Goal: Contribute content: Contribute content

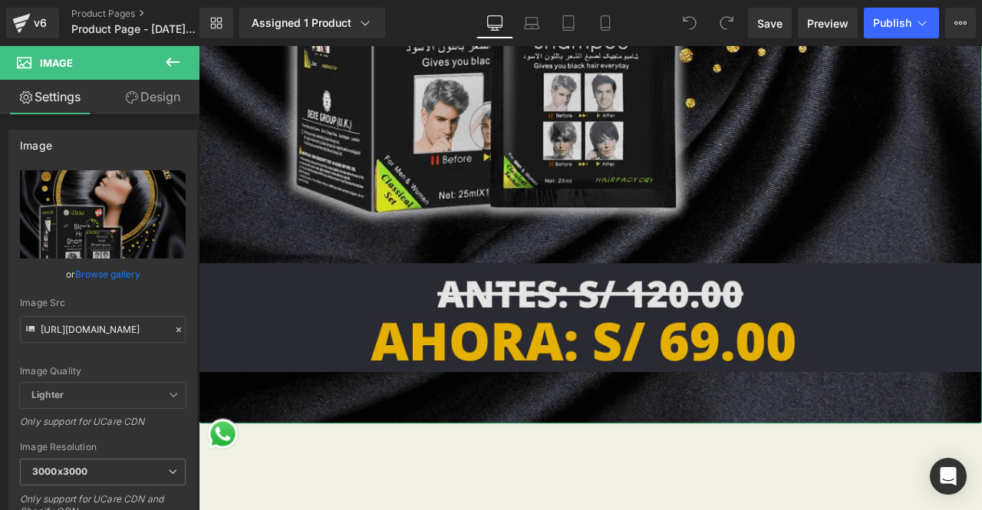
scroll to position [767, 0]
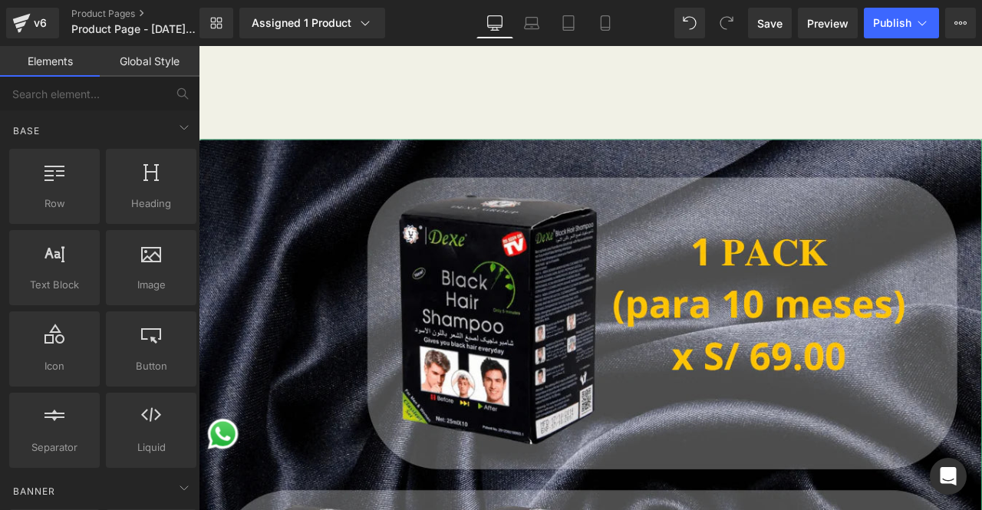
scroll to position [0, 0]
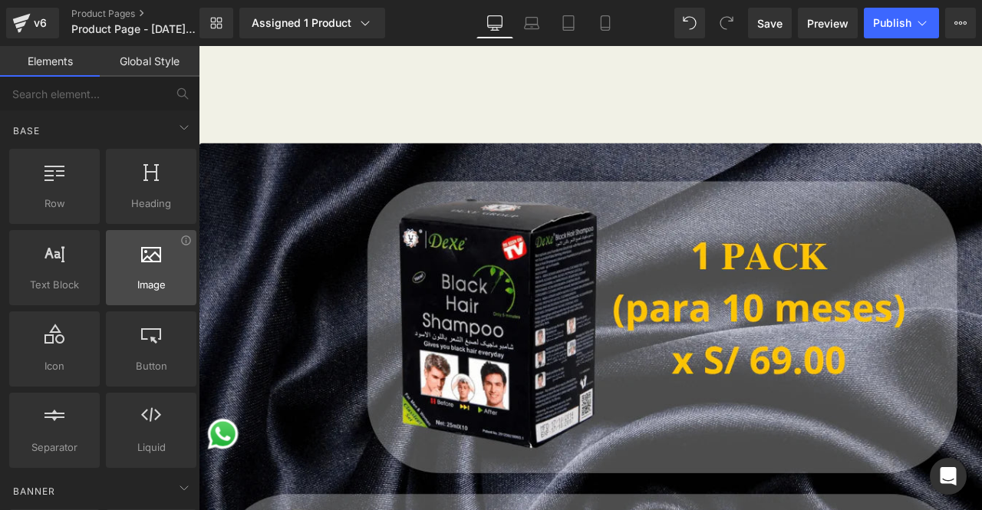
click at [156, 287] on span "Image" at bounding box center [150, 285] width 81 height 16
click at [163, 266] on div at bounding box center [150, 259] width 81 height 35
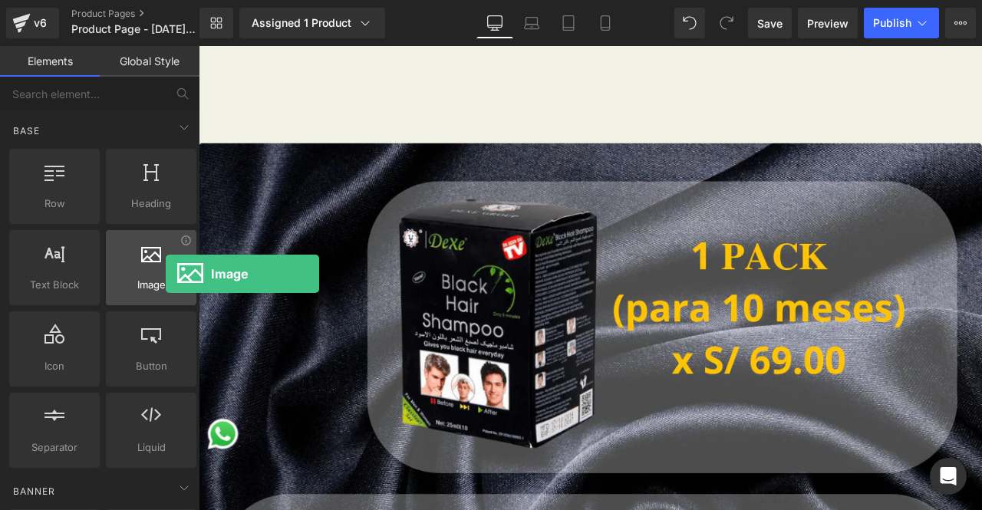
click at [166, 274] on div at bounding box center [150, 259] width 81 height 35
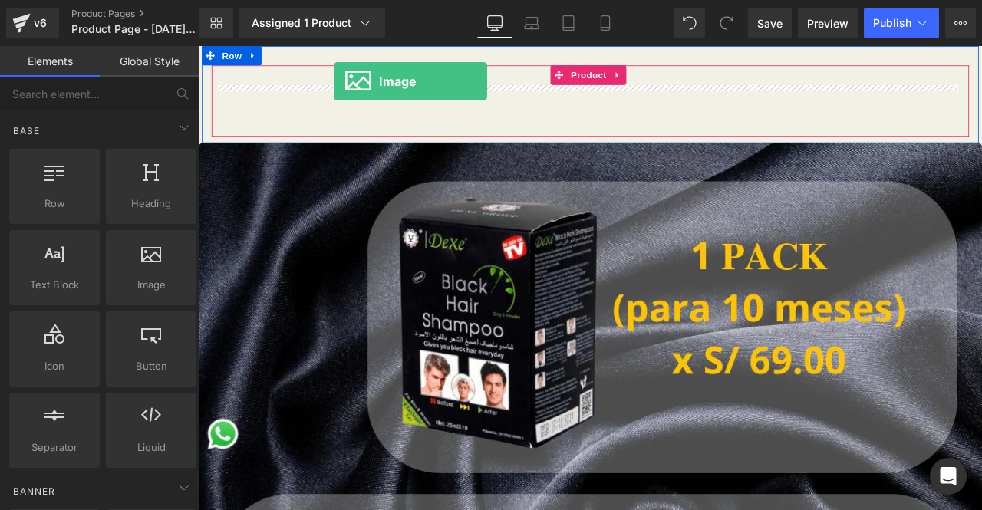
drag, startPoint x: 364, startPoint y: 320, endPoint x: 359, endPoint y: 87, distance: 232.4
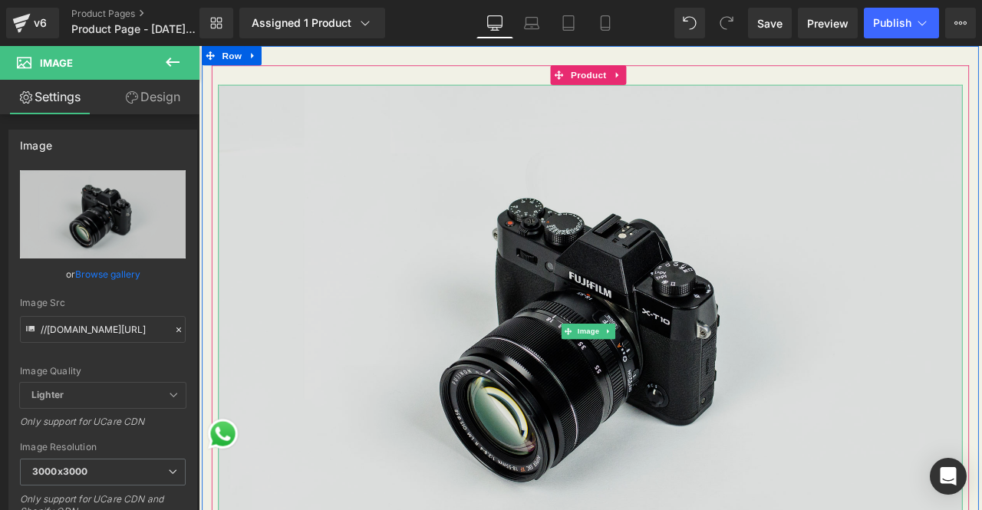
click at [709, 319] on img at bounding box center [663, 384] width 882 height 584
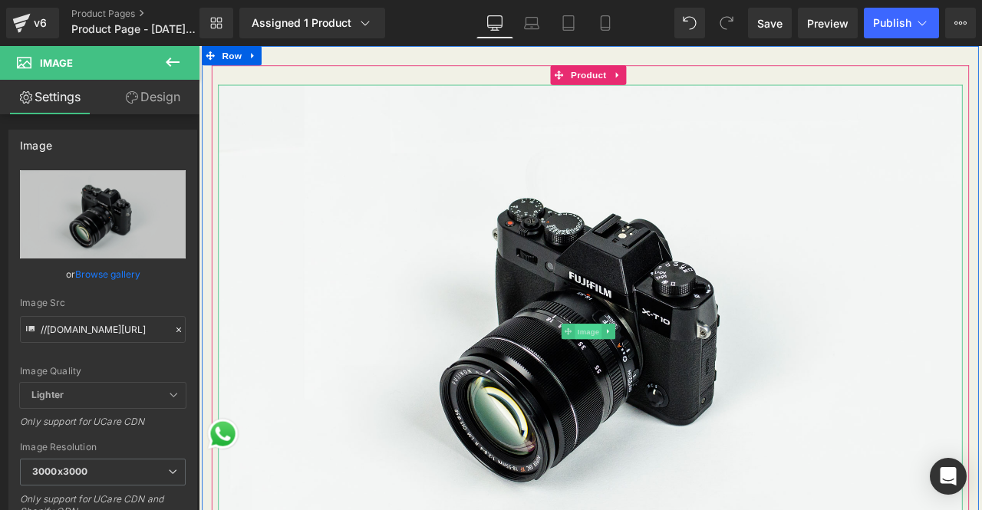
click at [661, 385] on span "Image" at bounding box center [661, 385] width 32 height 18
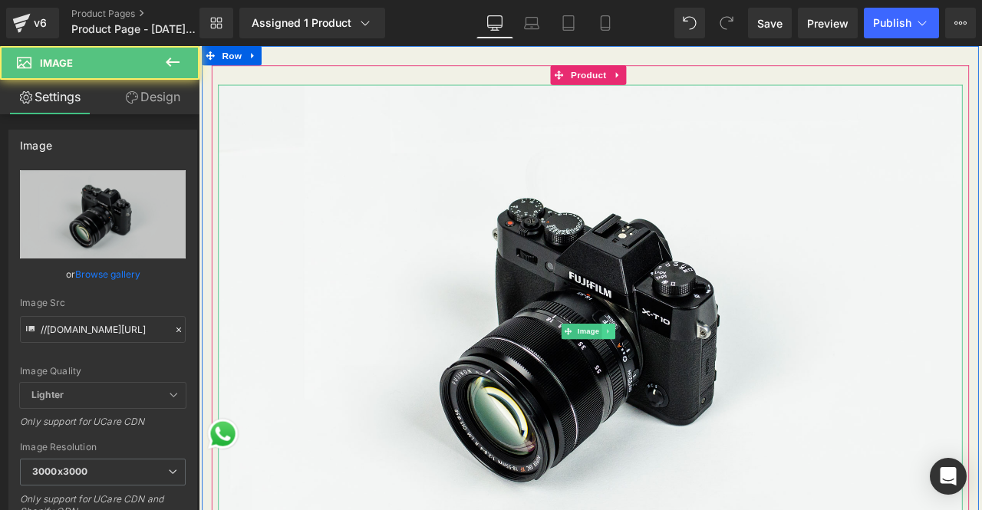
click at [680, 385] on icon at bounding box center [684, 384] width 8 height 9
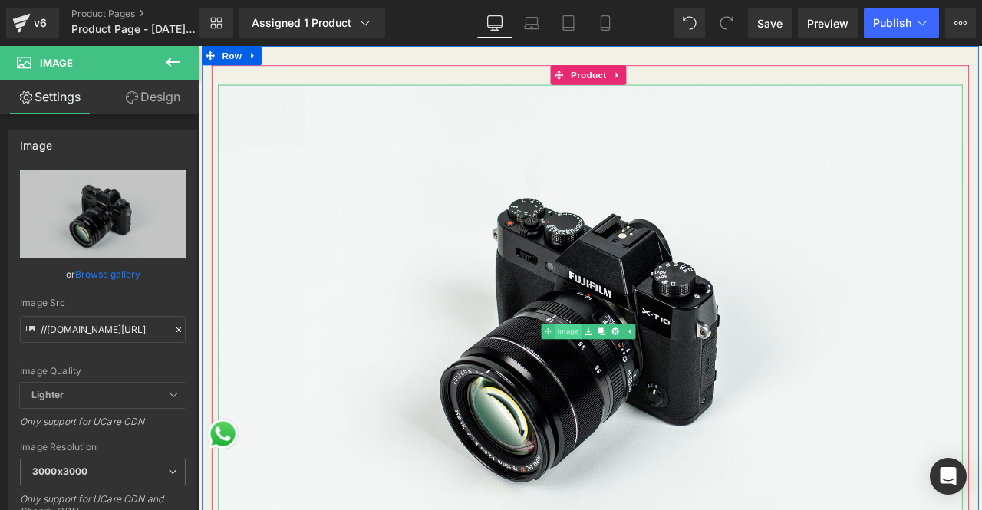
click at [630, 382] on link "Image" at bounding box center [629, 384] width 48 height 18
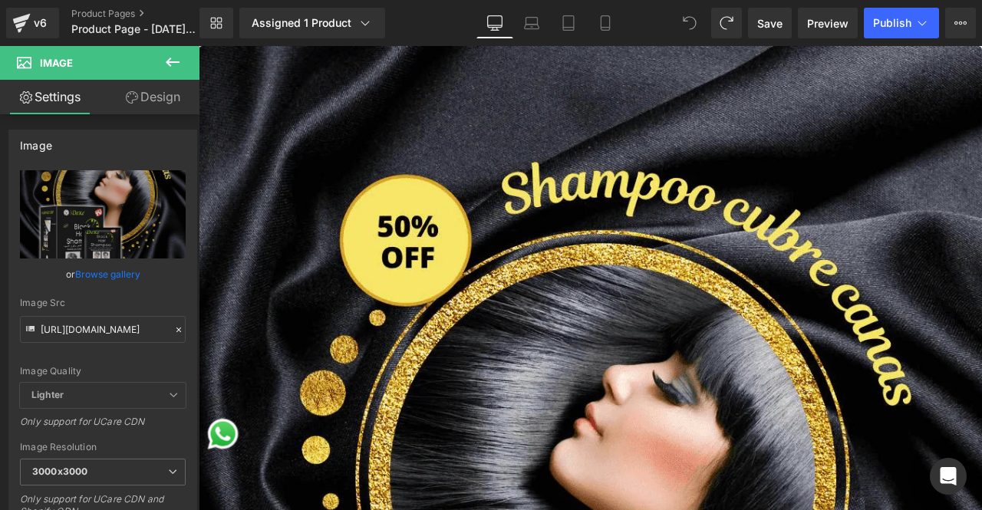
click at [61, 67] on span "Image" at bounding box center [56, 63] width 33 height 12
click at [116, 274] on link "Browse gallery" at bounding box center [107, 274] width 65 height 27
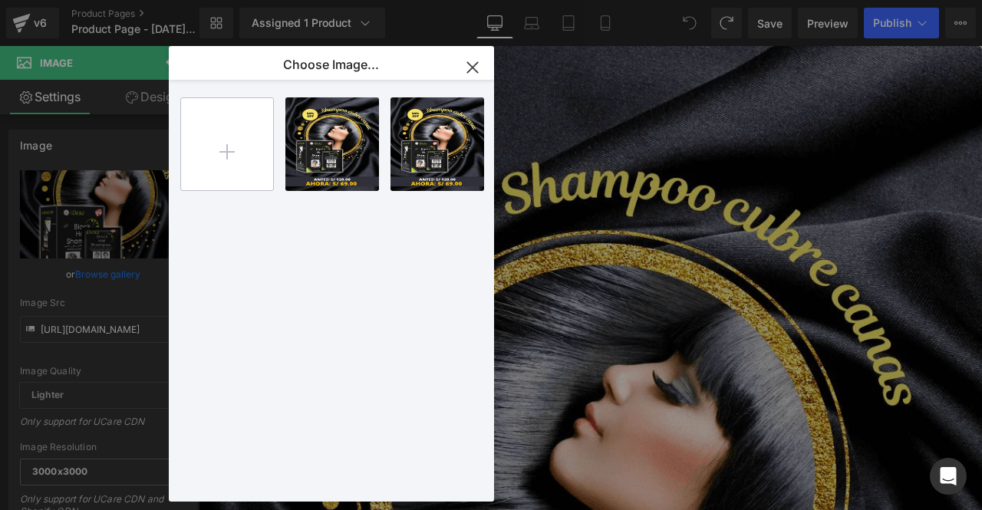
click at [235, 151] on input "file" at bounding box center [227, 144] width 92 height 92
type input "C:\fakepath\¿POR QUÉ EL SHAMPOO ANTICANAS ES EL MEJOR (1).png"
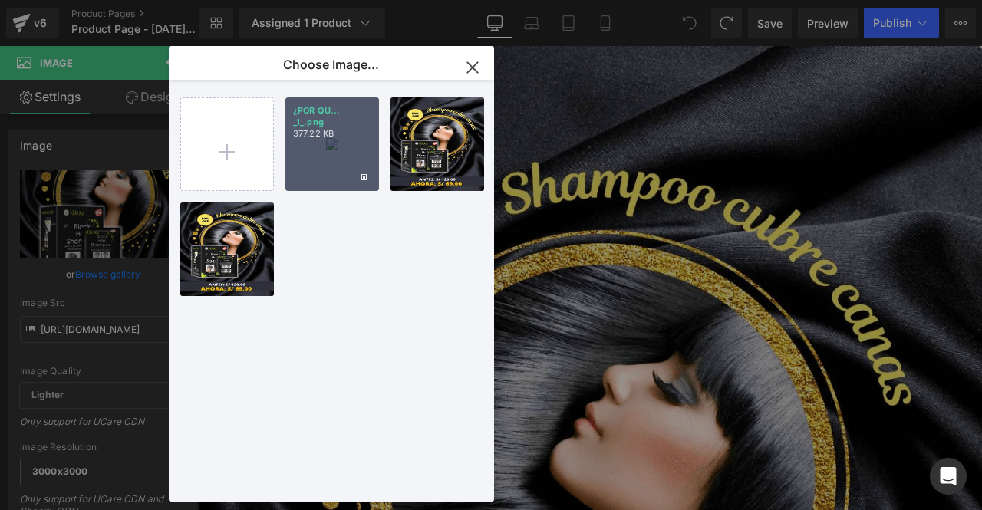
click at [345, 140] on div "¿POR QU... _1_.png 377.22 KB" at bounding box center [332, 144] width 94 height 94
type input "[URL][DOMAIN_NAME]"
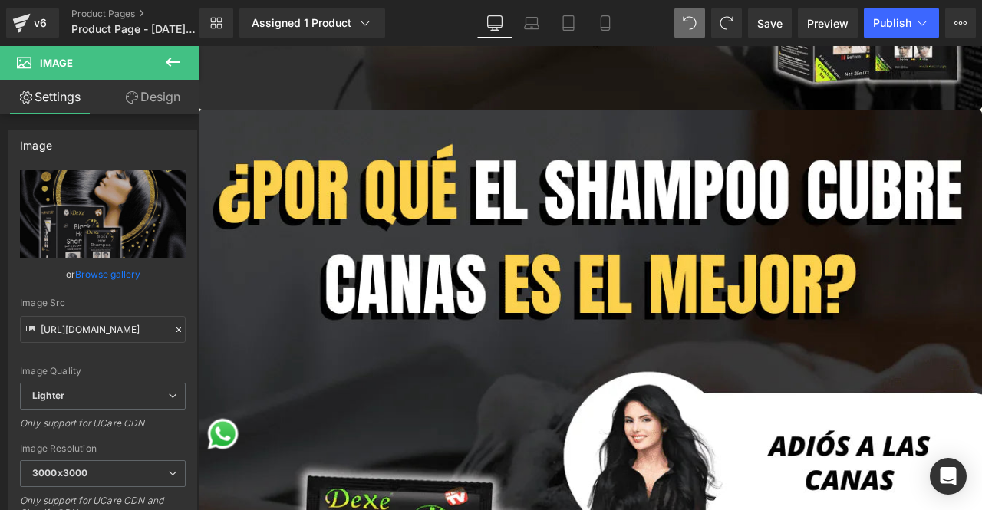
scroll to position [3834, 0]
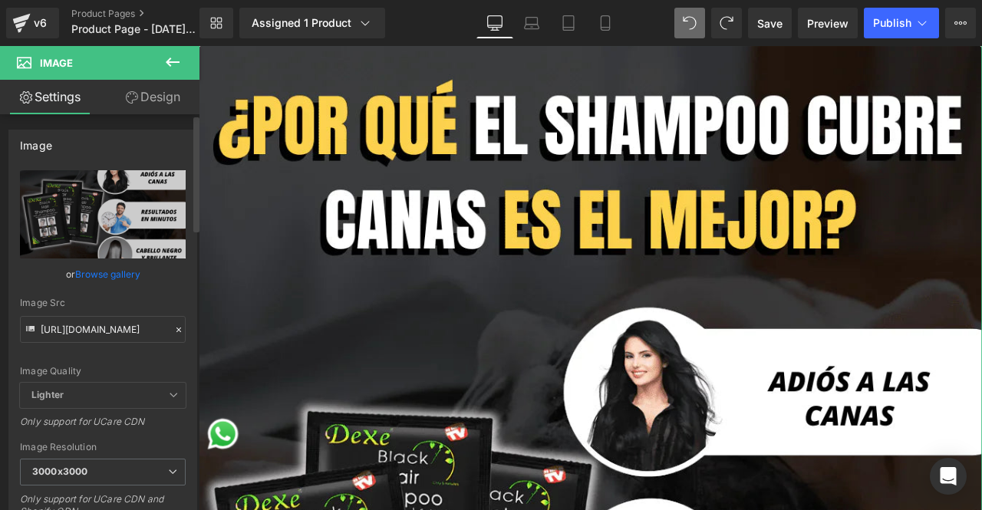
click at [98, 270] on link "Browse gallery" at bounding box center [107, 274] width 65 height 27
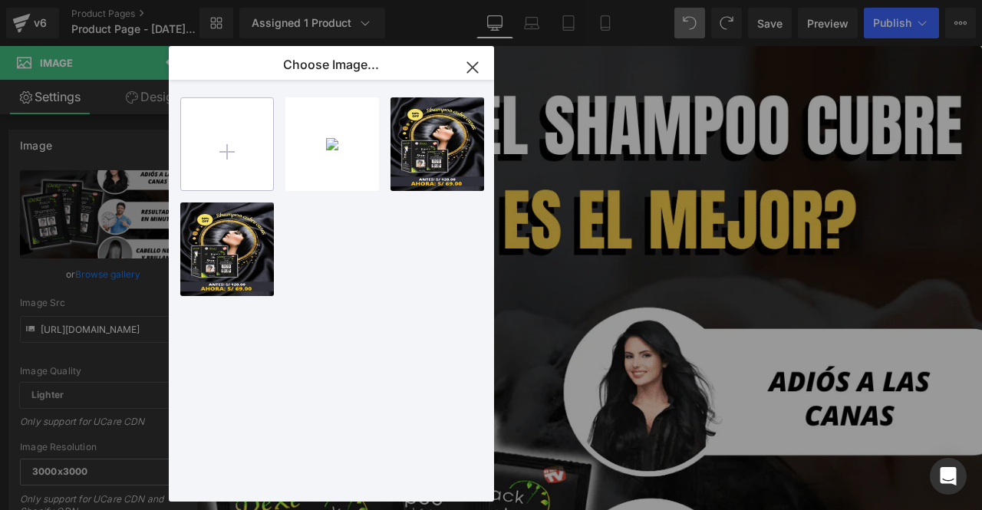
click at [215, 160] on input "file" at bounding box center [227, 144] width 92 height 92
click at [245, 157] on input "file" at bounding box center [227, 144] width 92 height 92
type input "C:\fakepath\¿POR QUÉ EL SHAMPOO ANTICANAS ES EL MEJOR.png"
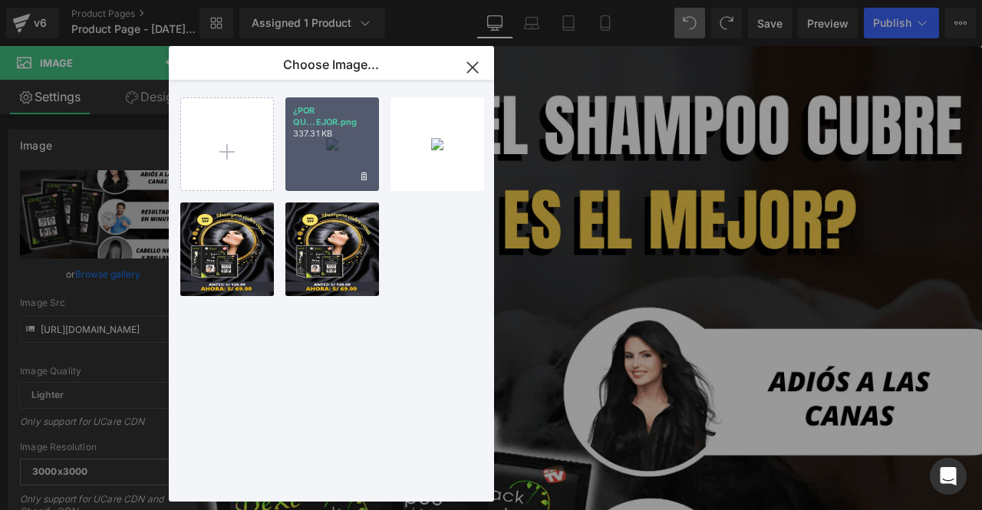
click at [347, 148] on div "¿POR QU...EJOR.png 337.31 KB" at bounding box center [332, 144] width 94 height 94
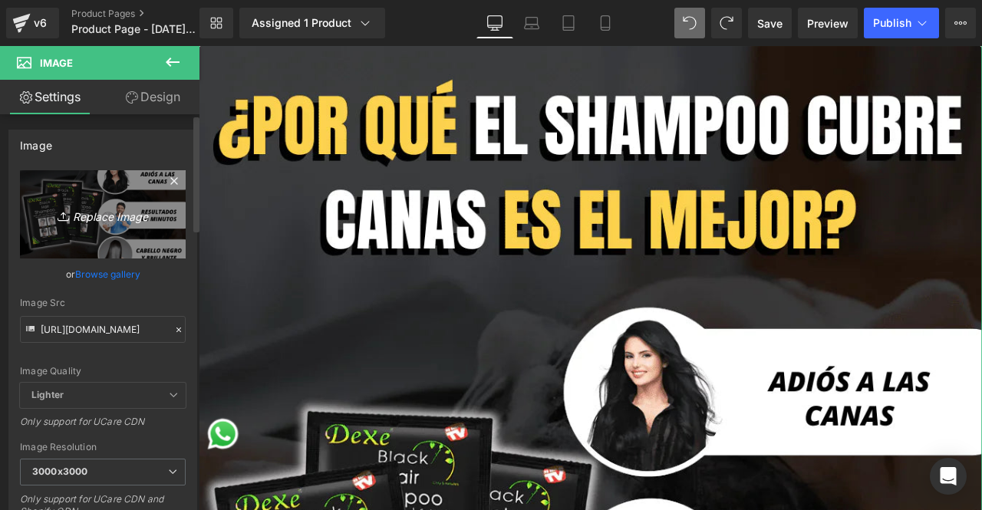
click at [121, 220] on icon "Replace Image" at bounding box center [102, 214] width 123 height 19
type input "C:\fakepath\¿POR QUÉ EL SHAMPOO ANTICANAS ES EL MEJOR.png"
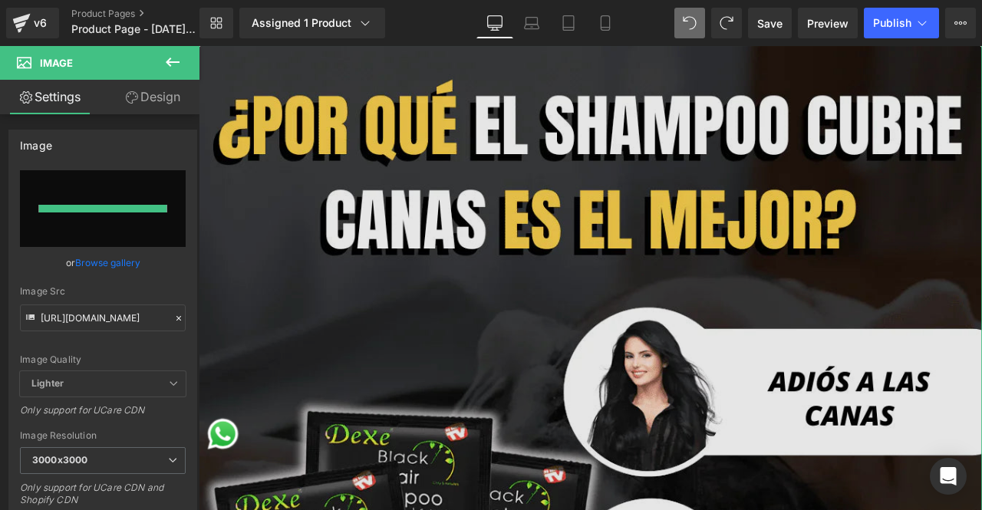
type input "[URL][DOMAIN_NAME]"
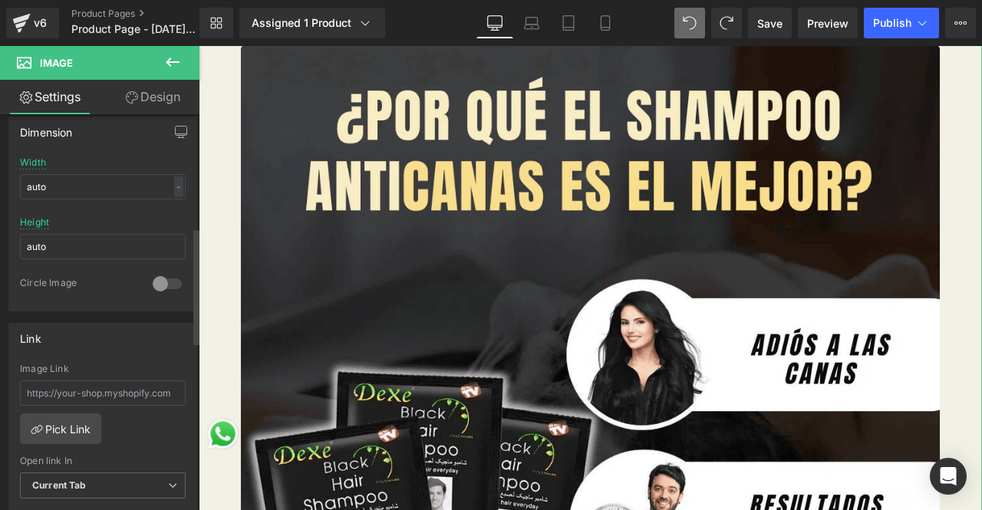
scroll to position [383, 0]
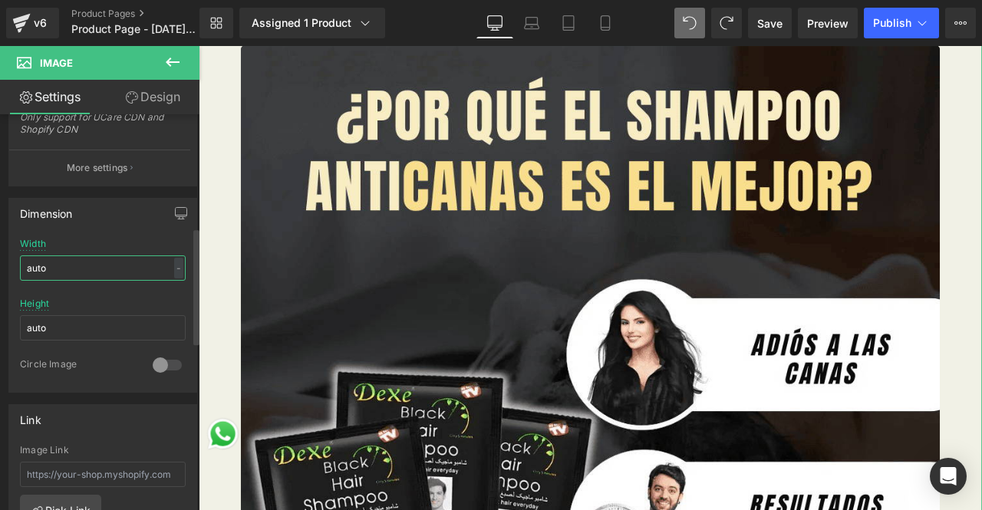
click at [106, 274] on input "auto" at bounding box center [103, 267] width 166 height 25
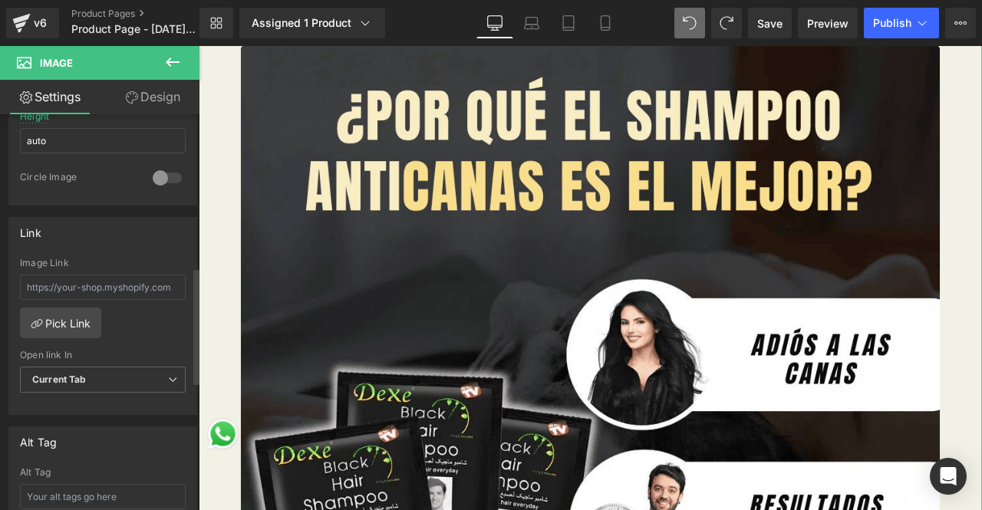
scroll to position [340, 0]
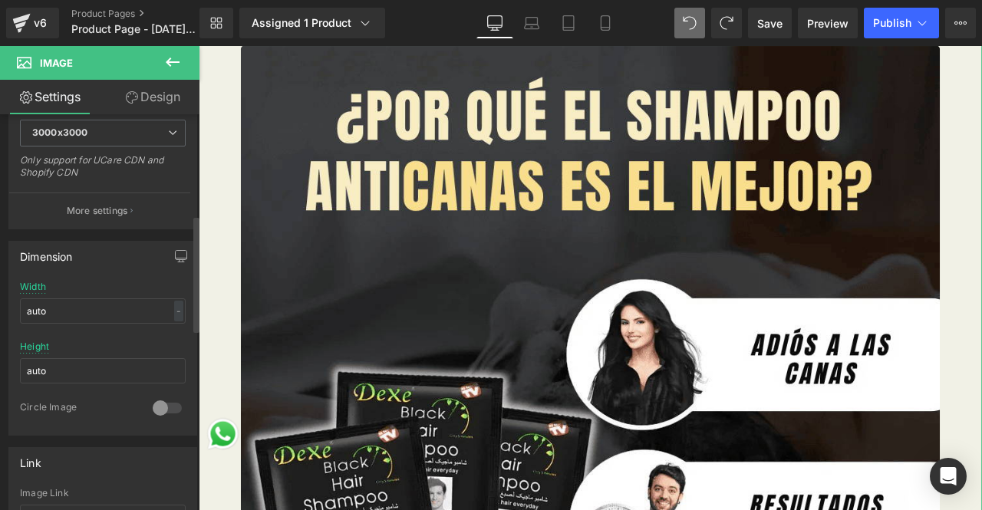
click at [156, 402] on div at bounding box center [167, 408] width 37 height 25
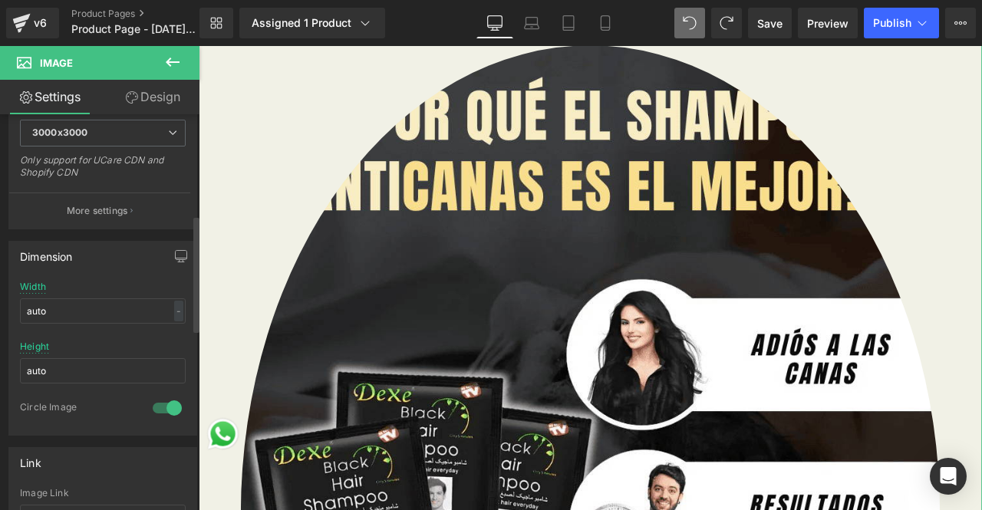
click at [156, 402] on div at bounding box center [167, 408] width 37 height 25
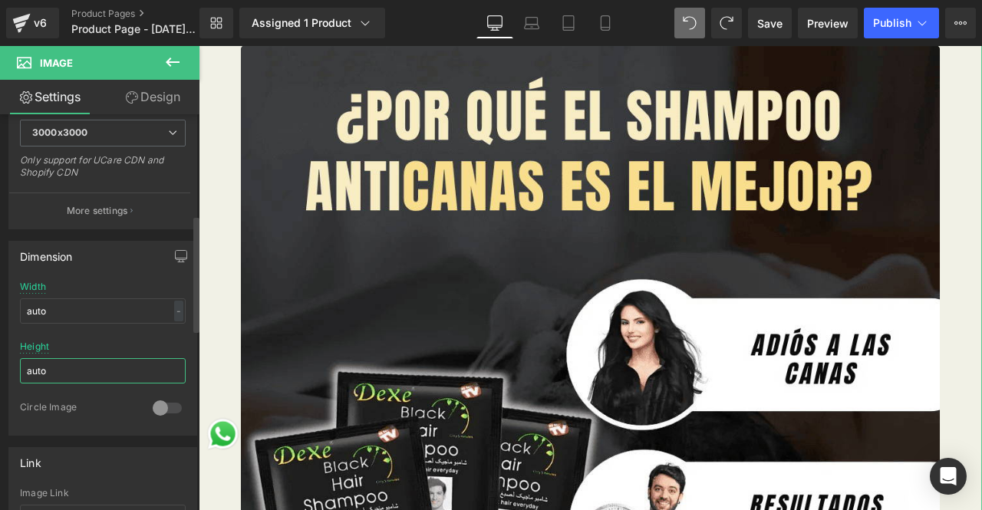
click at [169, 366] on input "auto" at bounding box center [103, 370] width 166 height 25
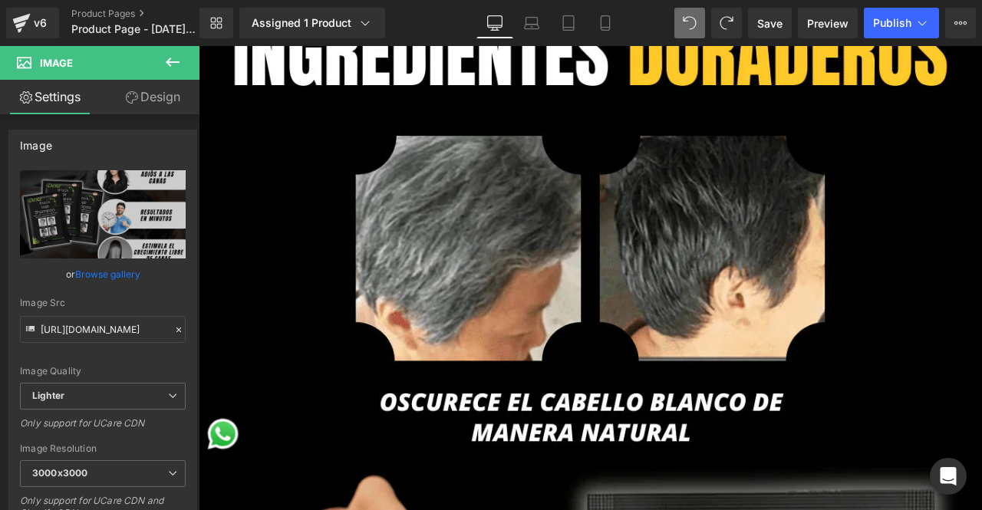
scroll to position [5061, 0]
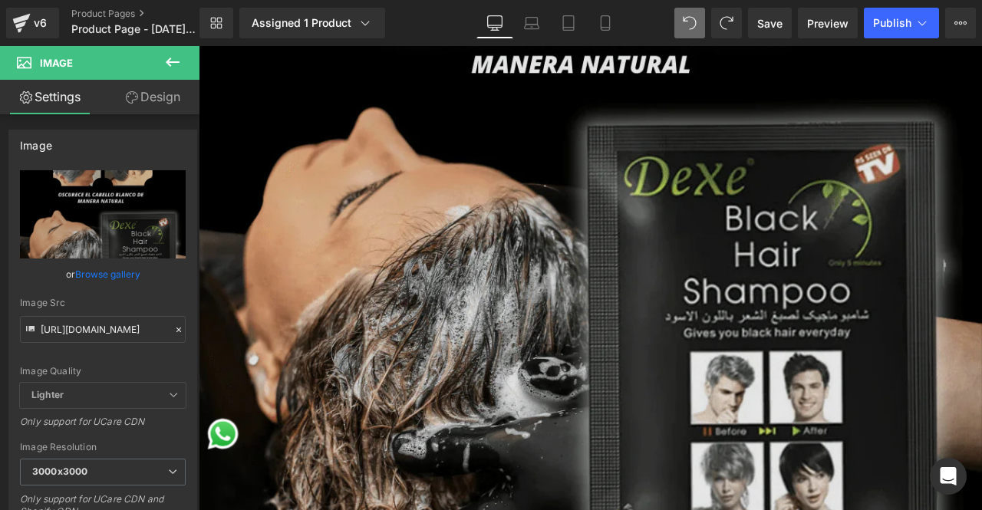
scroll to position [5445, 0]
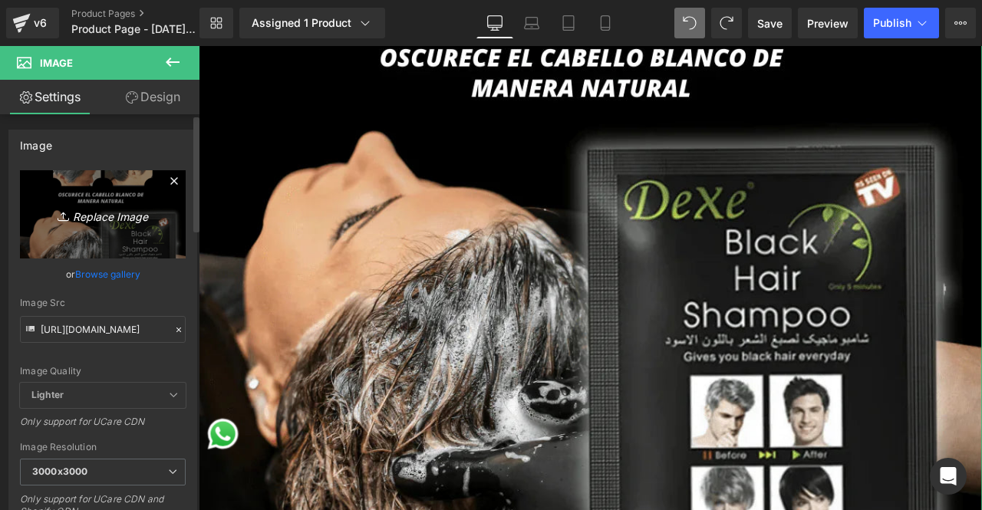
click at [107, 212] on icon "Replace Image" at bounding box center [102, 214] width 123 height 19
type input "C:\fakepath\¿POR QUÉ EL SHAMPOO ANTICANAS ES EL MEJOR (2).png"
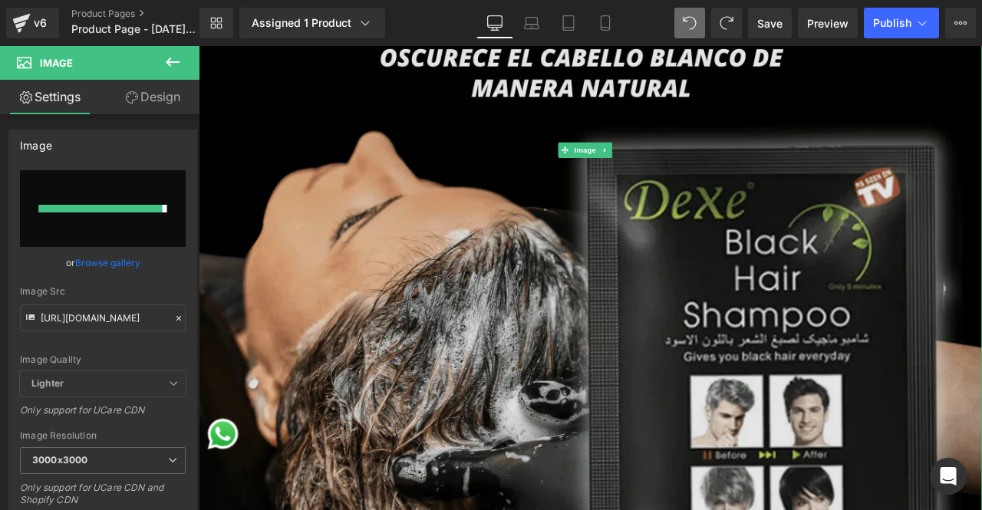
type input "[URL][DOMAIN_NAME]"
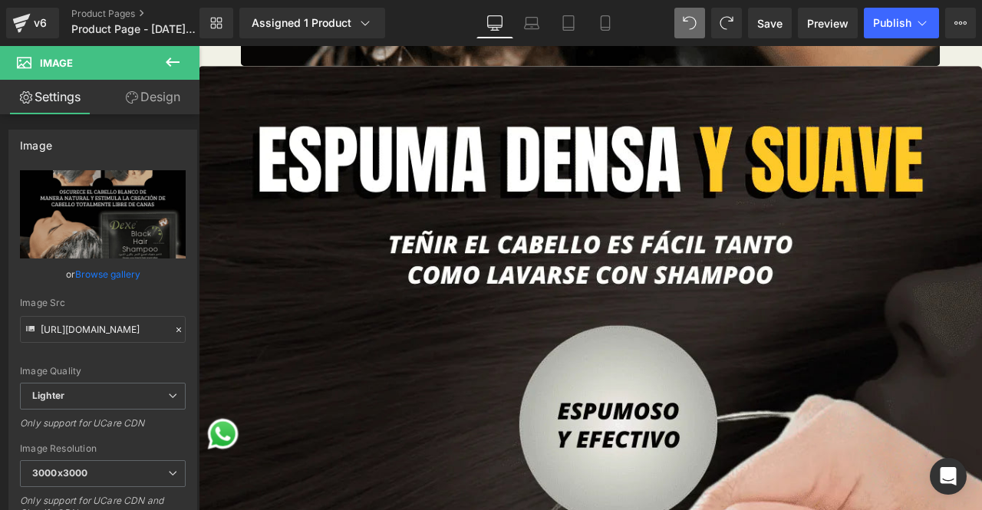
scroll to position [6058, 0]
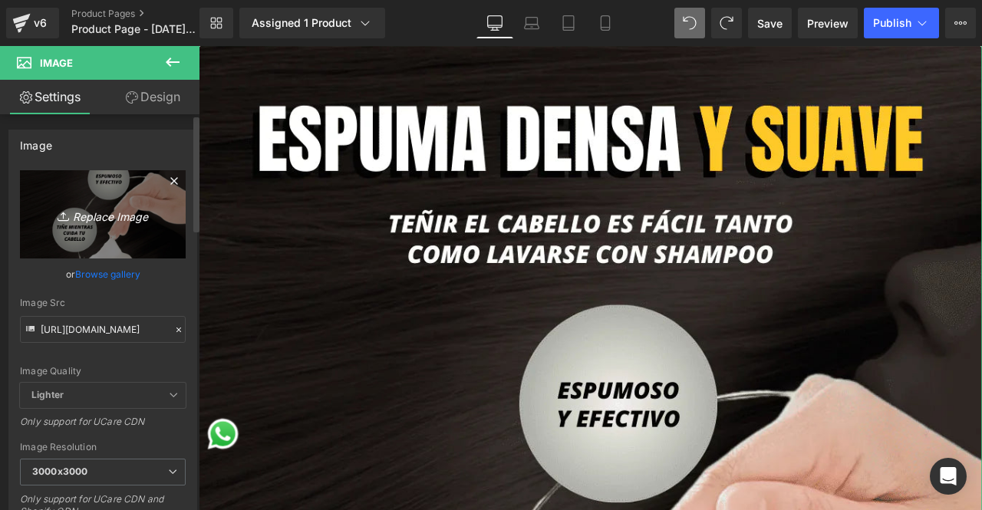
click at [94, 219] on icon "Replace Image" at bounding box center [102, 214] width 123 height 19
type input "C:\fakepath\¿POR QUÉ EL SHAMPOO ANTICANAS ES EL MEJOR (3).png"
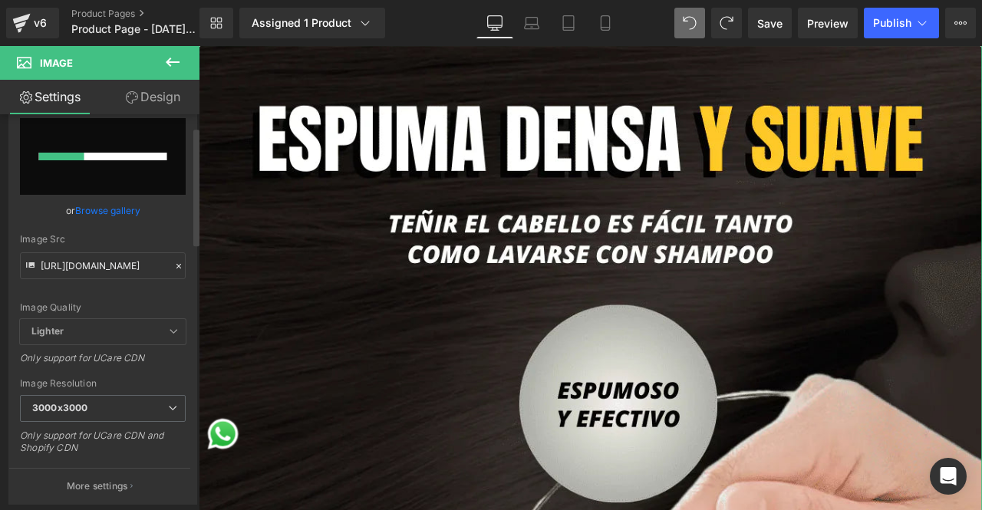
scroll to position [77, 0]
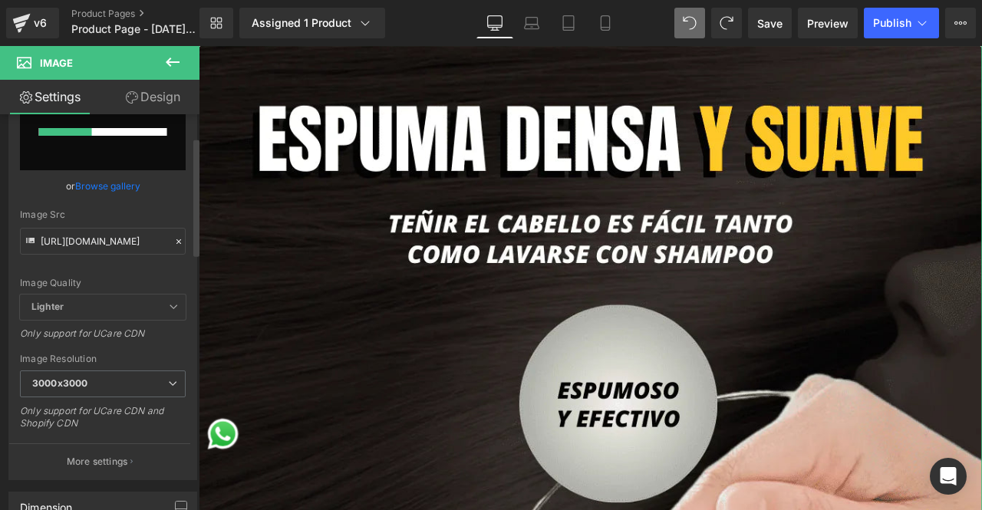
click at [148, 315] on span "Lighter" at bounding box center [103, 306] width 166 height 25
type input "[URL][DOMAIN_NAME]"
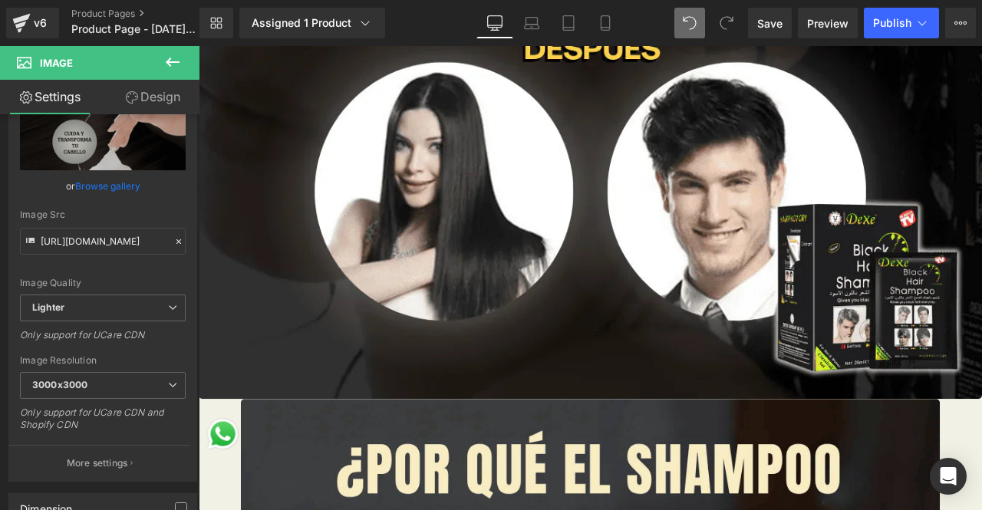
scroll to position [3298, 0]
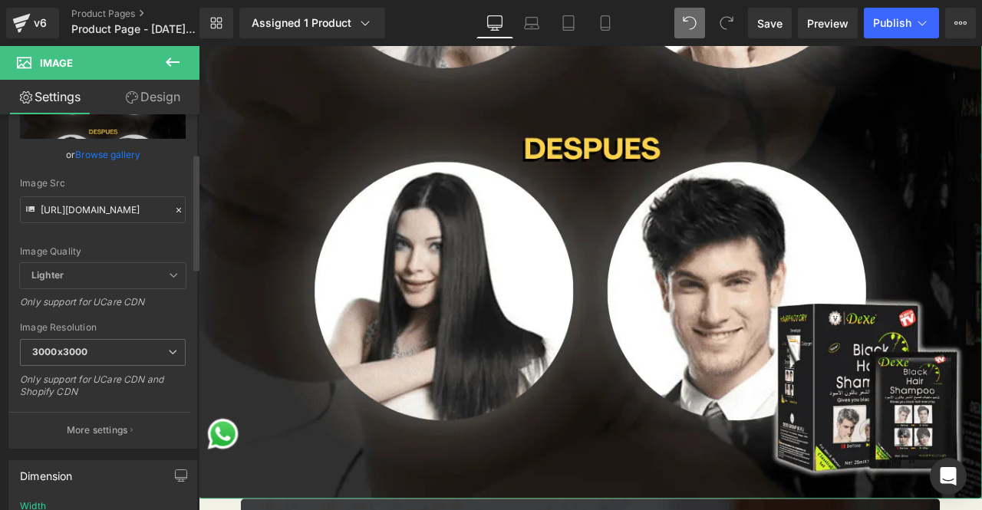
scroll to position [153, 0]
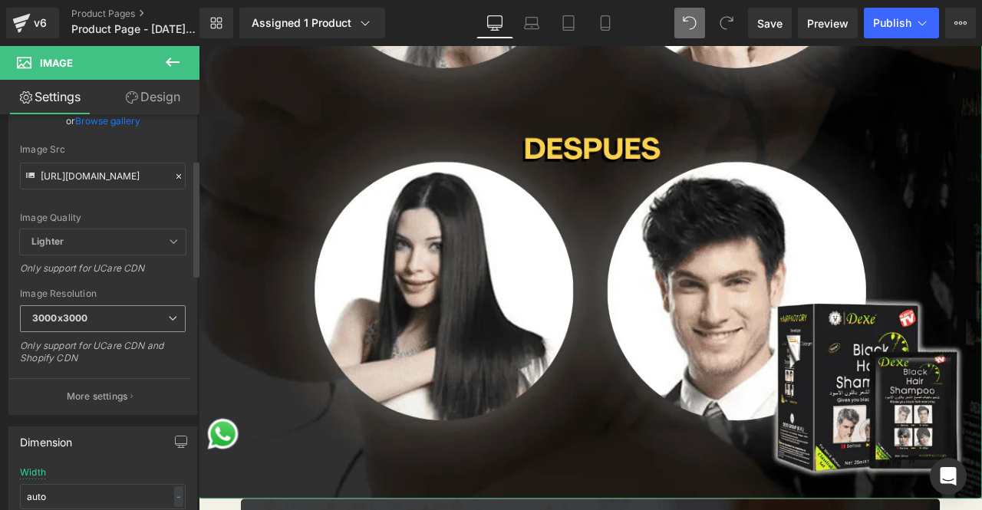
click at [152, 324] on span "3000x3000" at bounding box center [103, 318] width 166 height 27
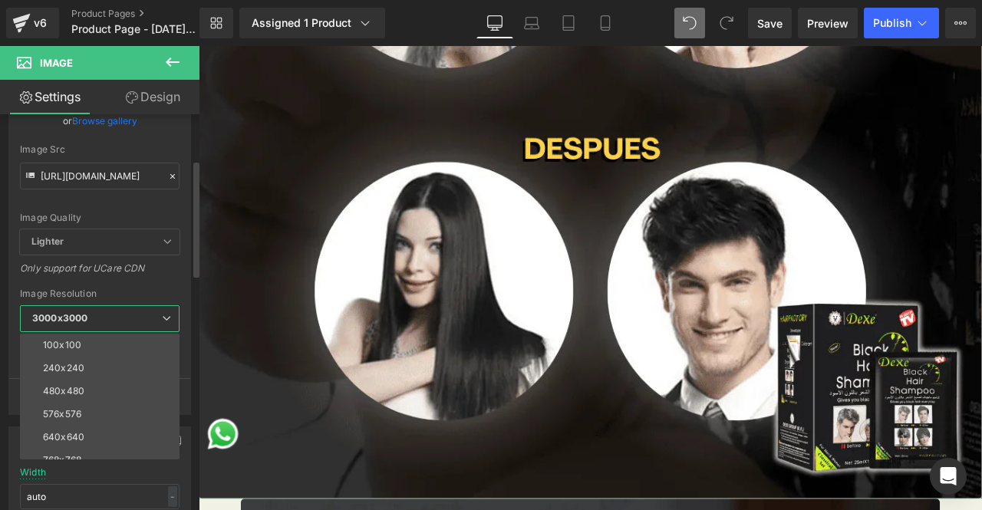
click at [152, 324] on span "3000x3000" at bounding box center [100, 318] width 160 height 27
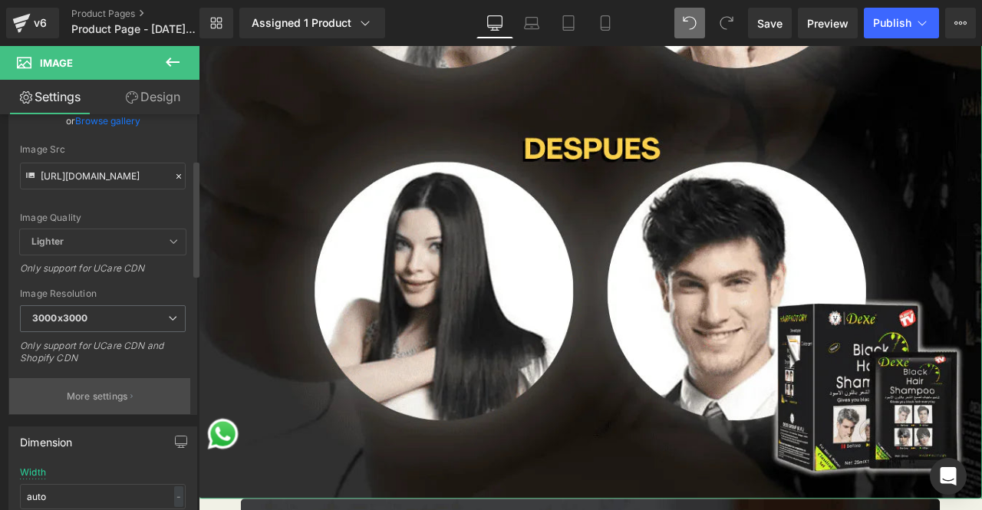
click at [118, 396] on p "More settings" at bounding box center [97, 397] width 61 height 14
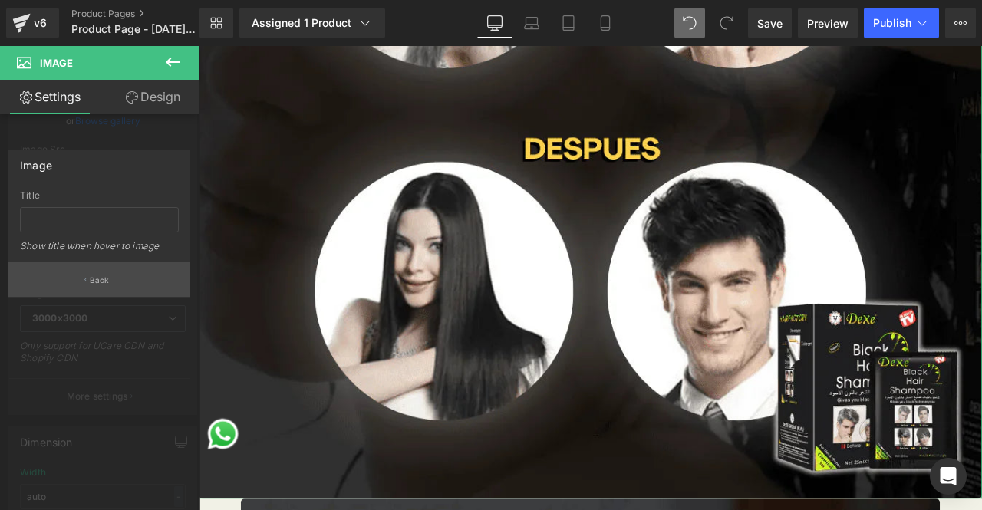
click at [86, 277] on icon "button" at bounding box center [85, 280] width 2 height 8
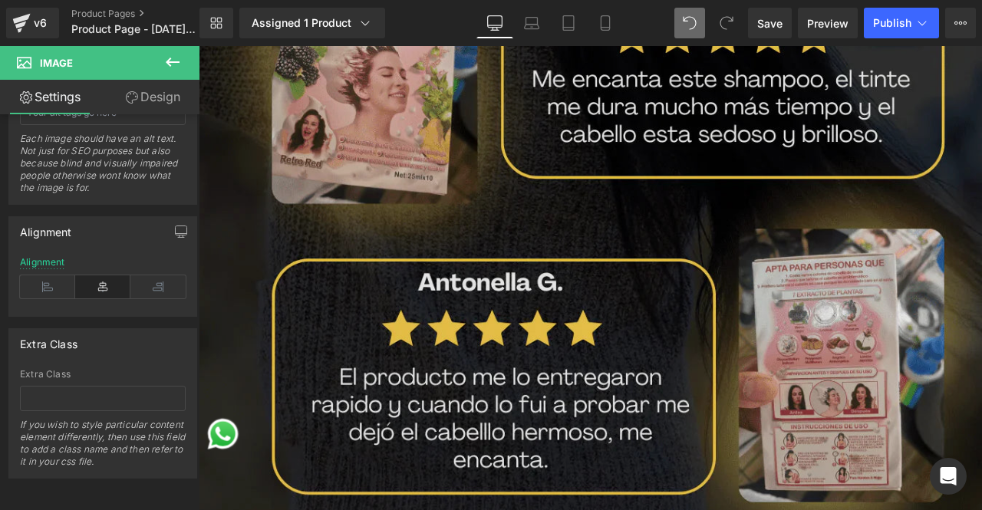
scroll to position [12075, 0]
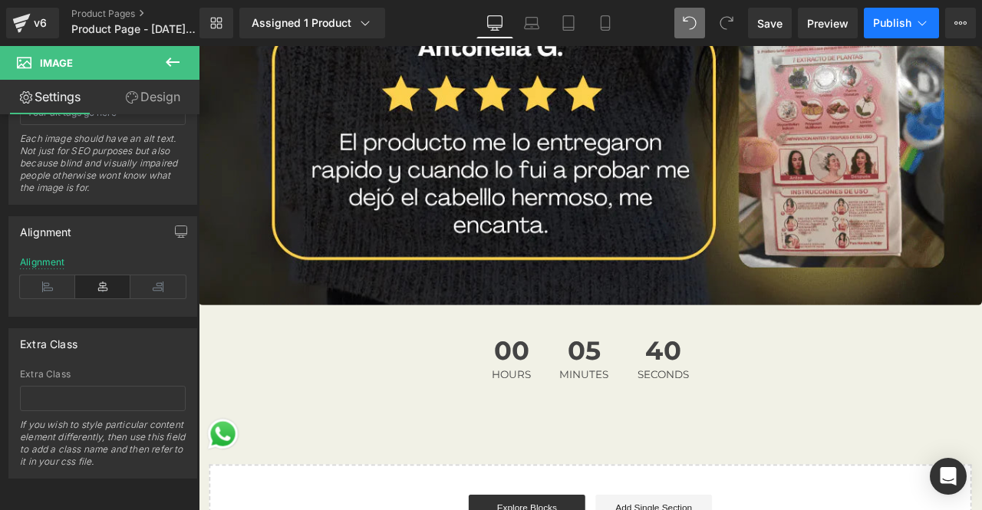
click at [882, 25] on span "Publish" at bounding box center [892, 23] width 38 height 12
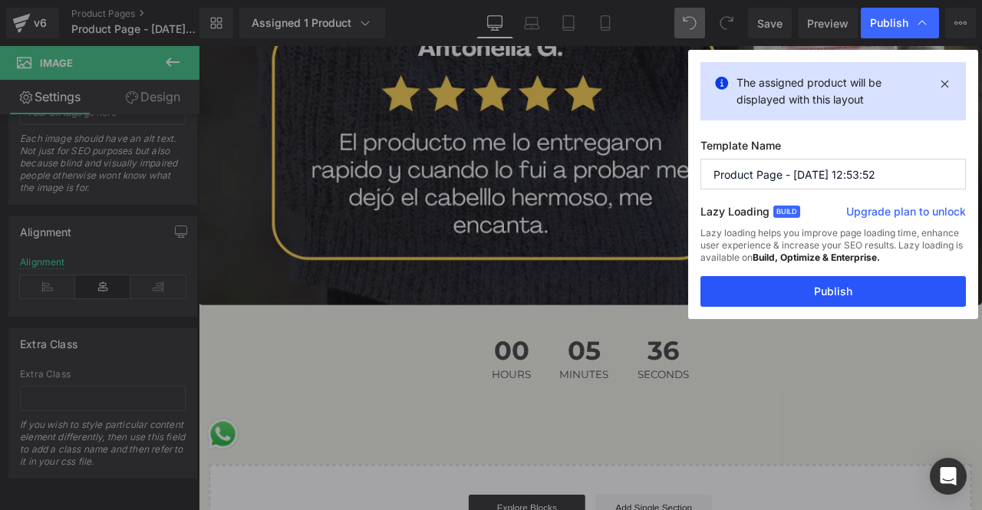
click at [811, 300] on button "Publish" at bounding box center [832, 291] width 265 height 31
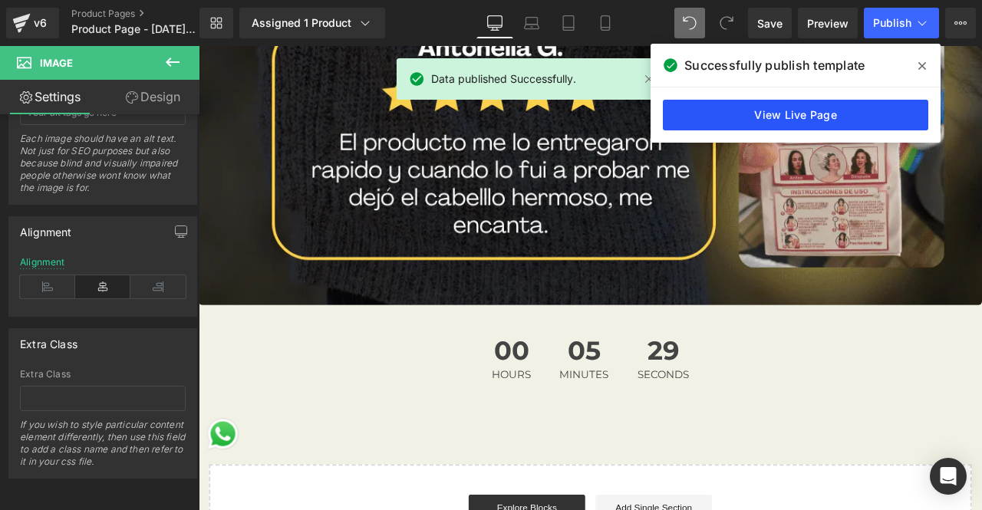
click at [873, 108] on link "View Live Page" at bounding box center [795, 115] width 265 height 31
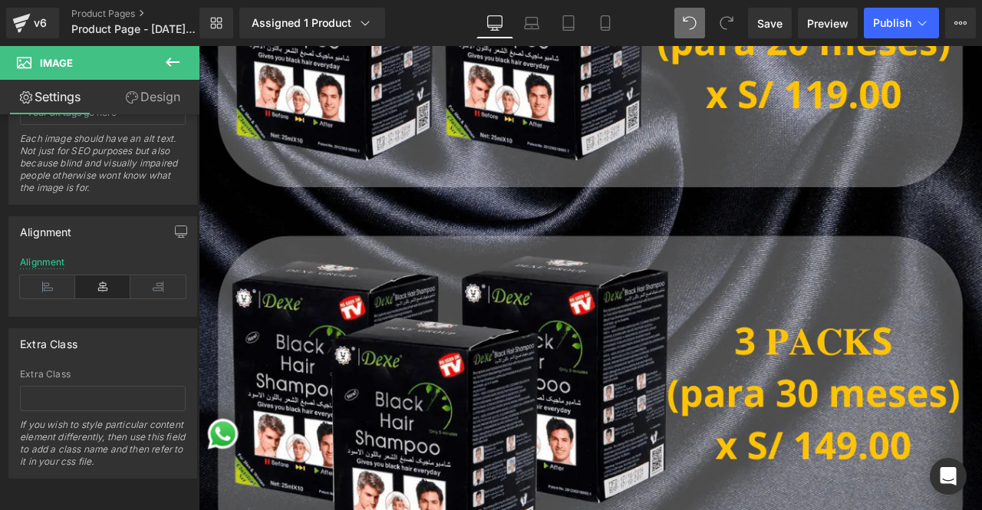
scroll to position [0, 0]
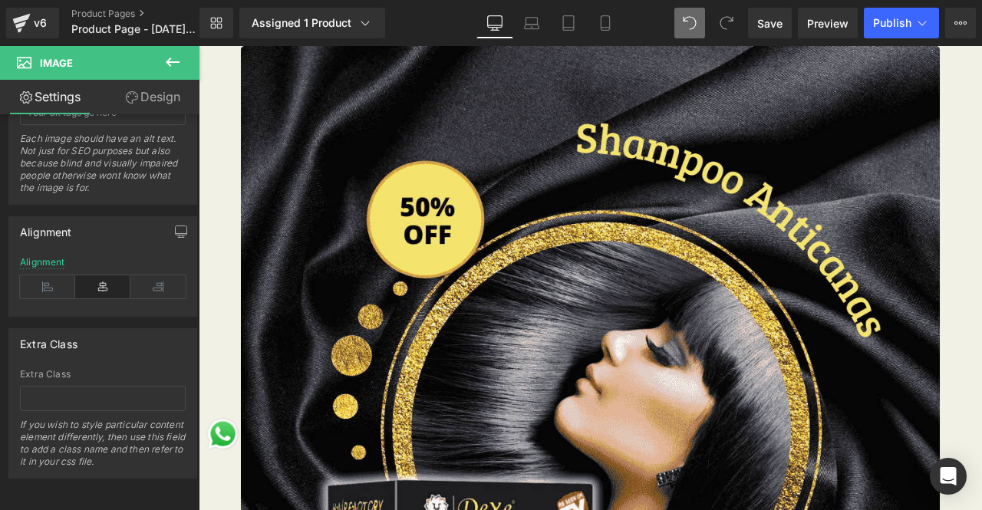
drag, startPoint x: 1123, startPoint y: 417, endPoint x: 1179, endPoint y: 85, distance: 336.6
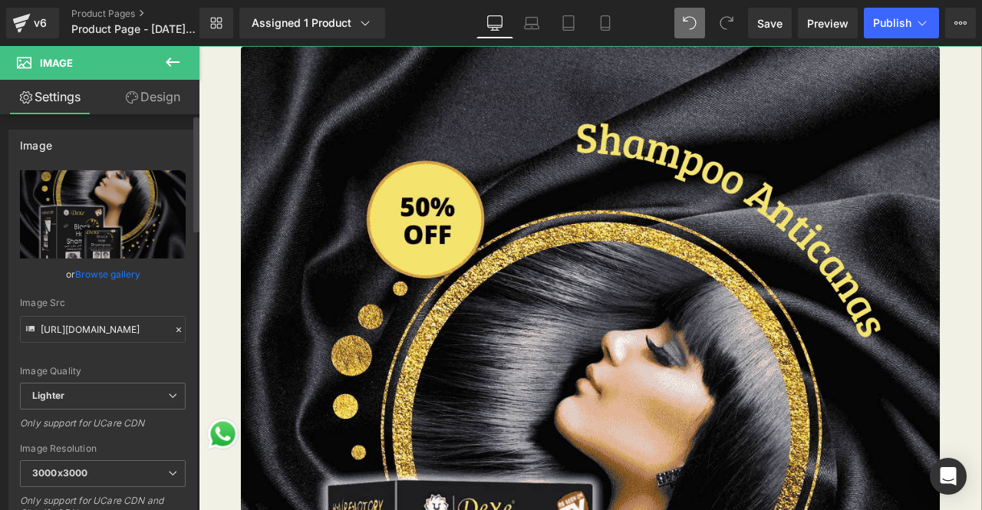
click at [109, 271] on link "Browse gallery" at bounding box center [107, 274] width 65 height 27
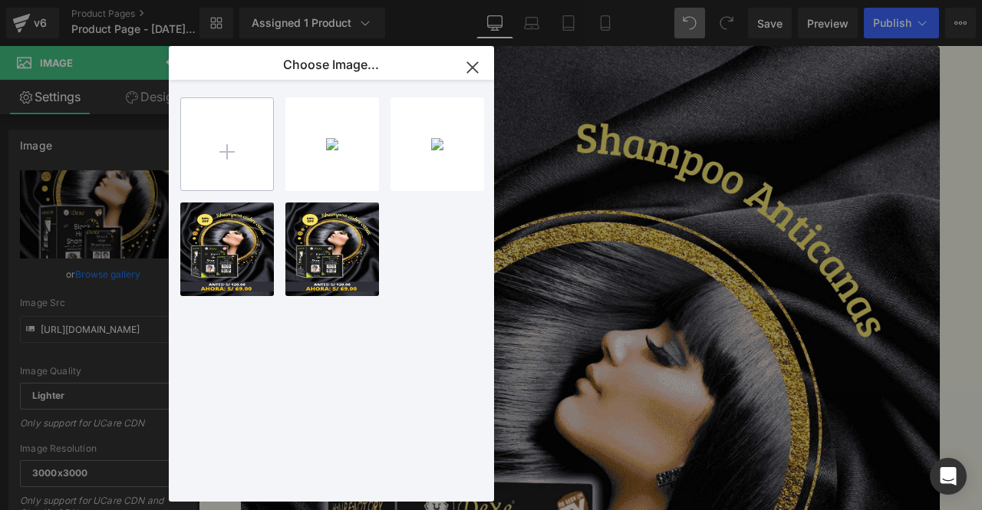
click at [259, 131] on input "file" at bounding box center [227, 144] width 92 height 92
type input "C:\fakepath\¿POR QUÉ EL SHAMPOO ANTICANAS ES EL MEJOR (7).png"
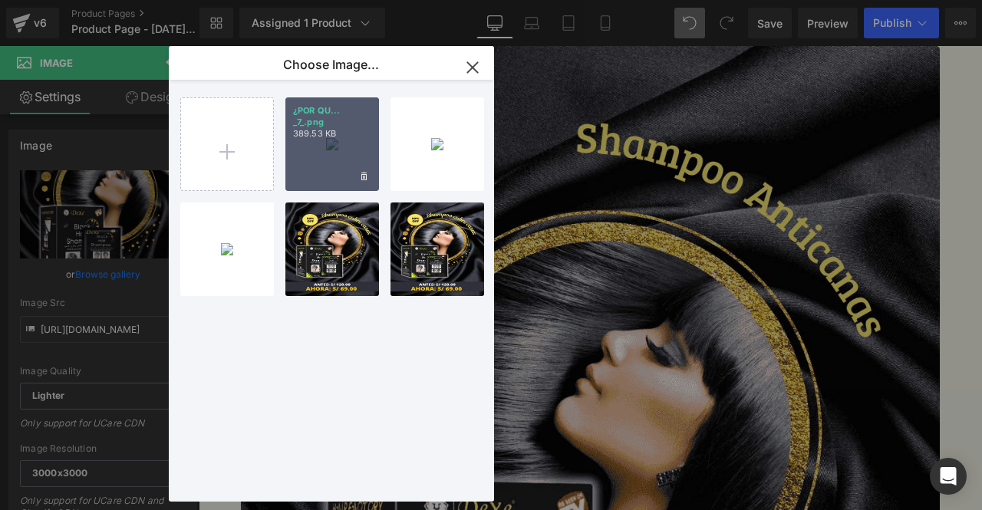
click at [347, 148] on div "¿POR QU... _7_.png 389.53 KB" at bounding box center [332, 144] width 94 height 94
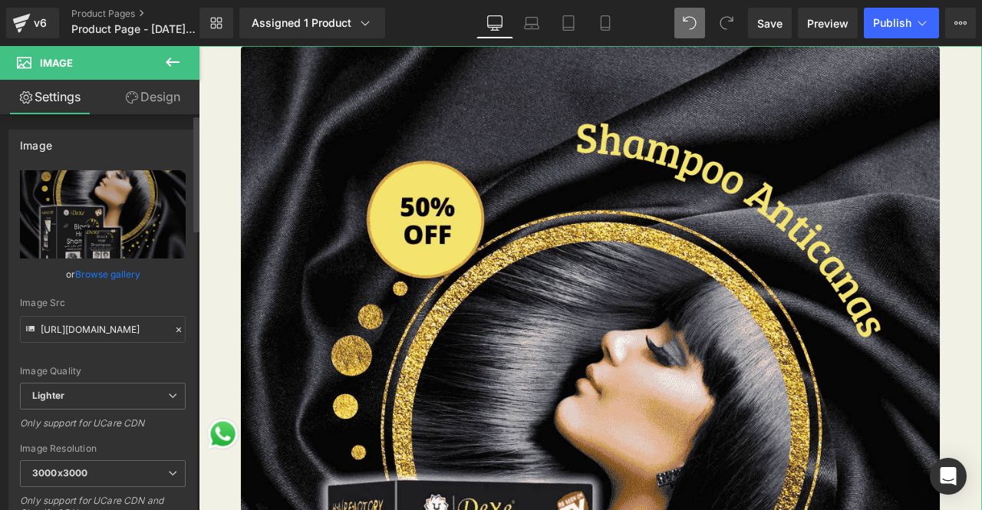
click at [123, 280] on link "Browse gallery" at bounding box center [107, 274] width 65 height 27
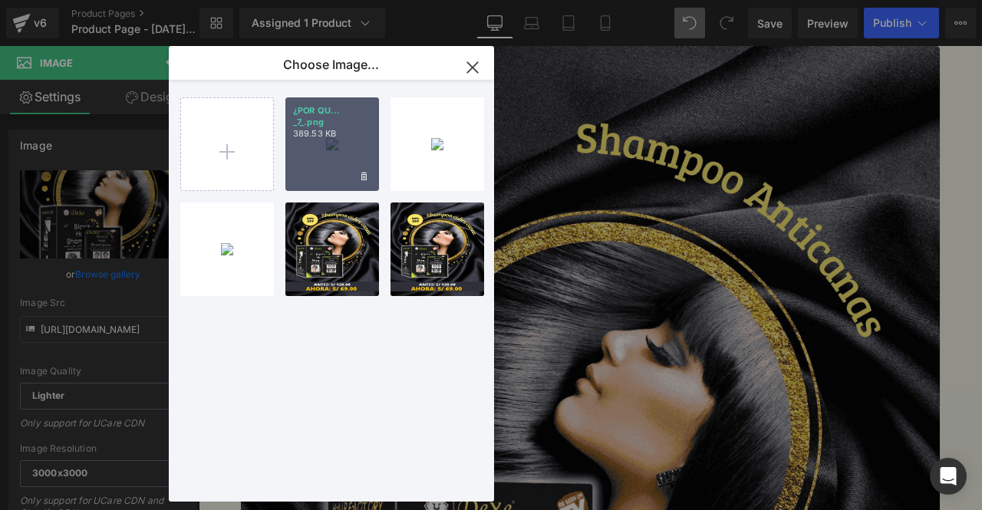
click at [335, 146] on div "¿POR QU... _7_.png 389.53 KB" at bounding box center [332, 144] width 94 height 94
type input "[URL][DOMAIN_NAME]"
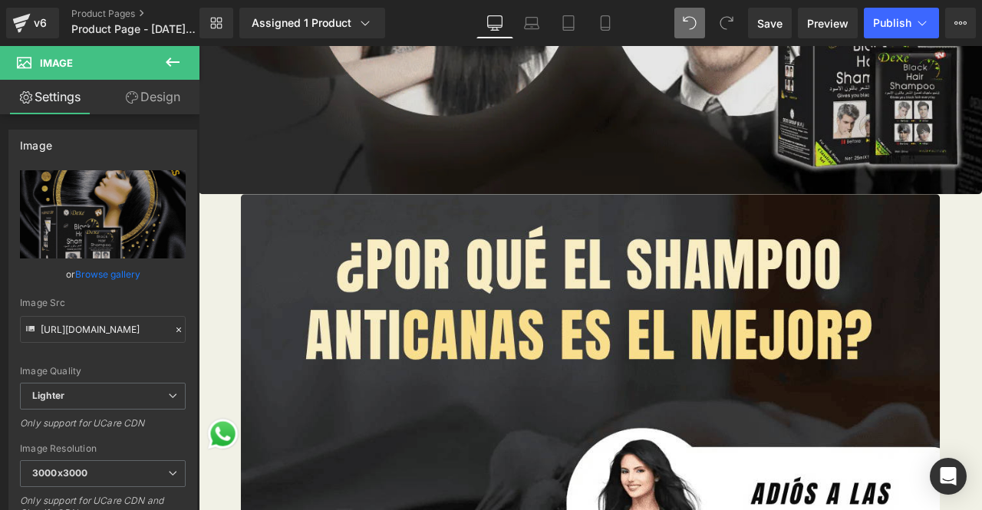
scroll to position [3834, 0]
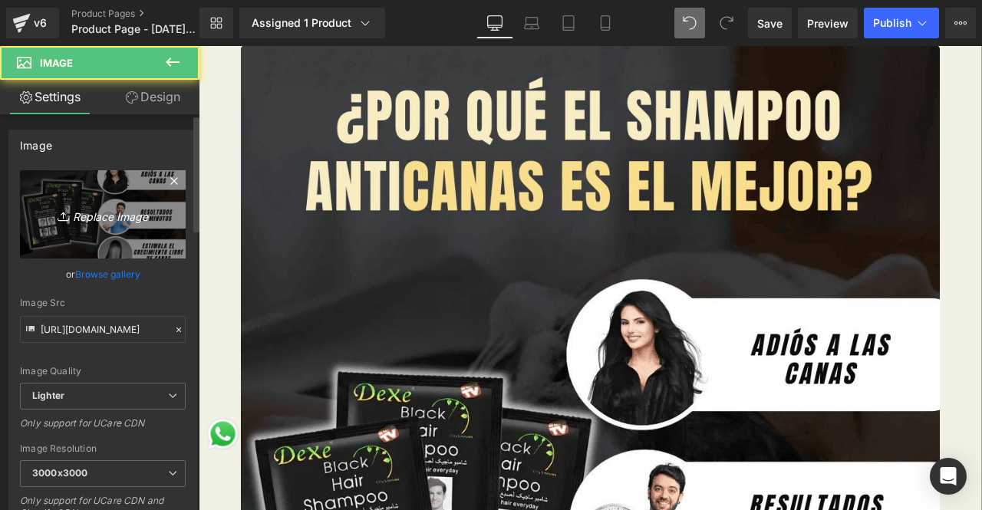
click at [118, 212] on icon "Replace Image" at bounding box center [102, 214] width 123 height 19
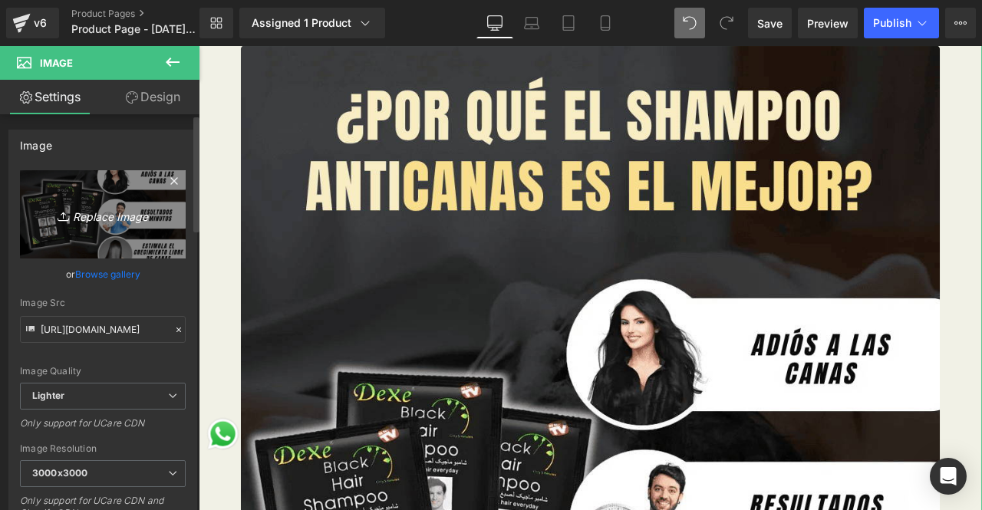
type input "C:\fakepath\¿POR QUÉ EL SHAMPOO ANTICANAS ES EL MEJOR (4).png"
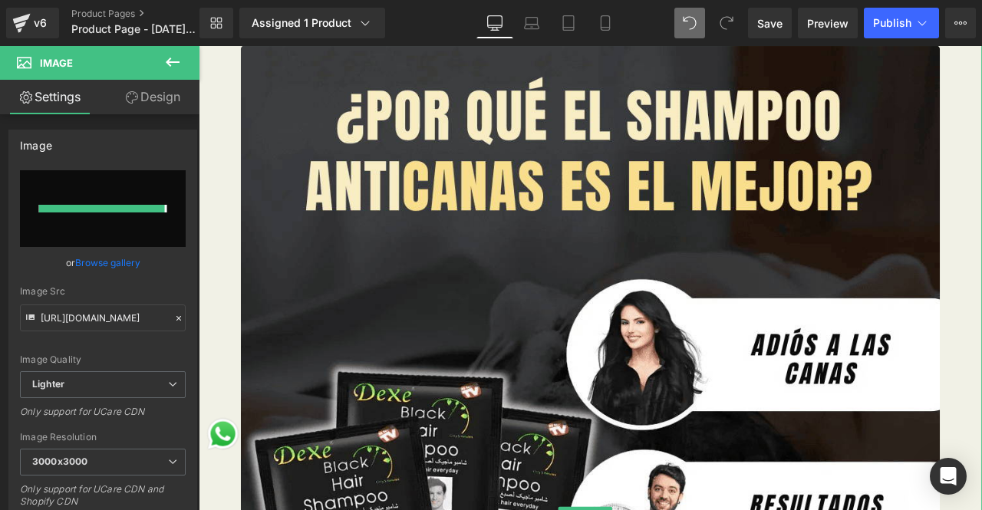
type input "[URL][DOMAIN_NAME]"
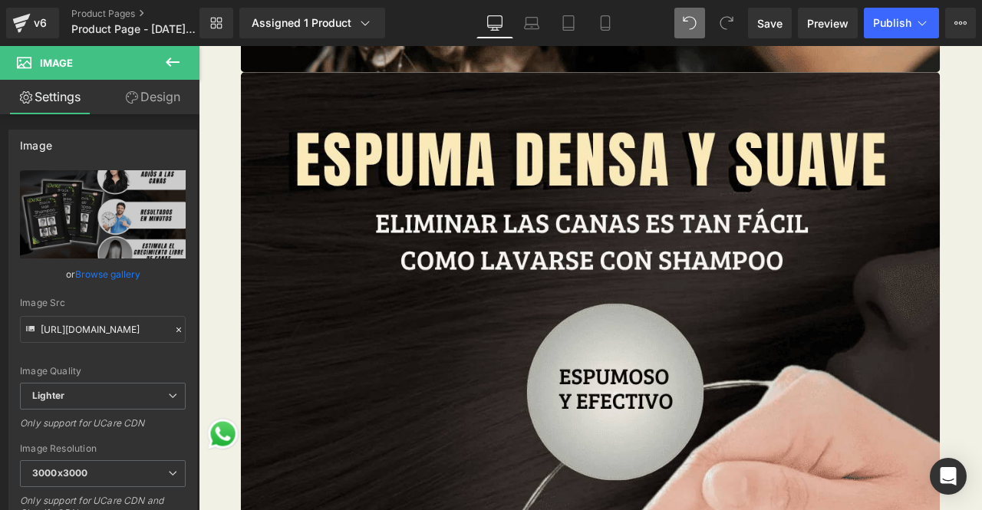
scroll to position [6058, 0]
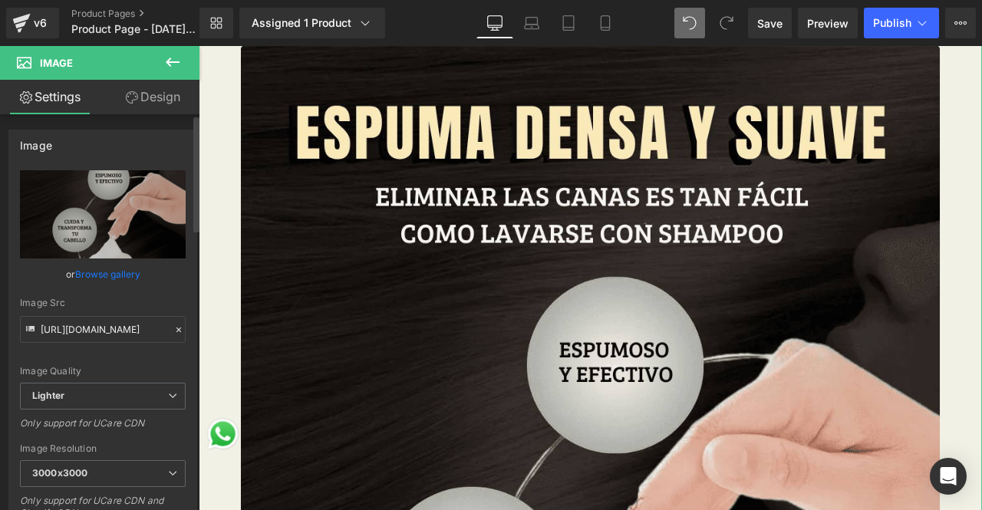
click at [113, 273] on link "Browse gallery" at bounding box center [107, 274] width 65 height 27
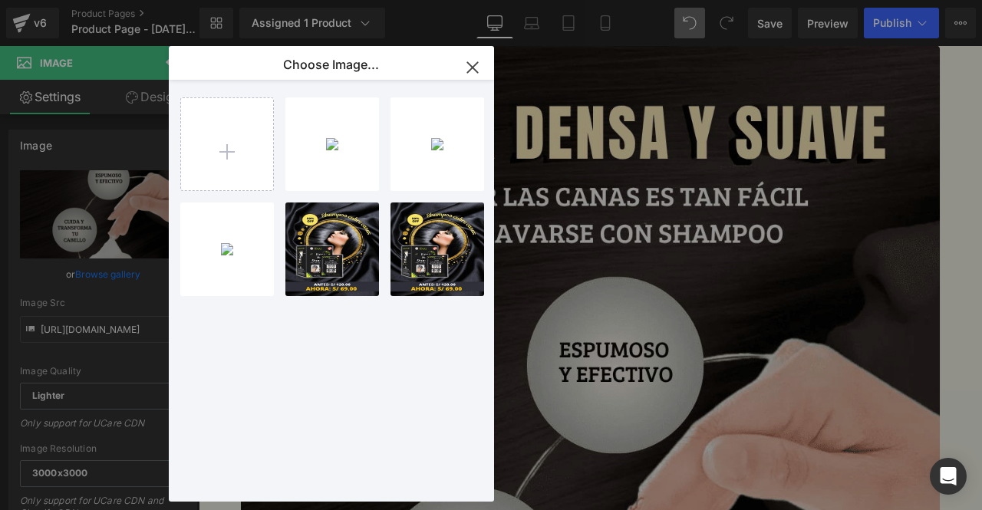
click at [163, 0] on div "Image You are previewing how the will restyle your page. You can not edit Eleme…" at bounding box center [491, 0] width 982 height 0
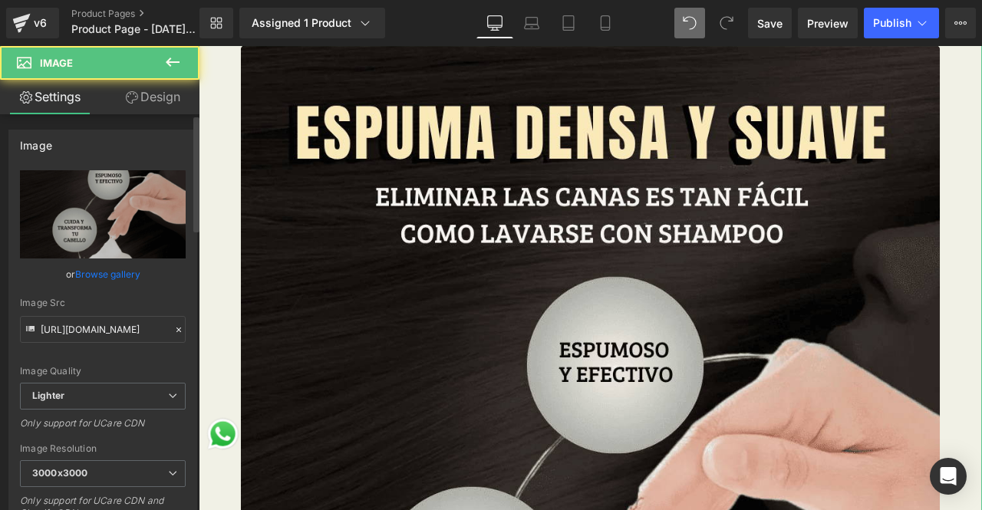
click at [123, 267] on link "Browse gallery" at bounding box center [107, 274] width 65 height 27
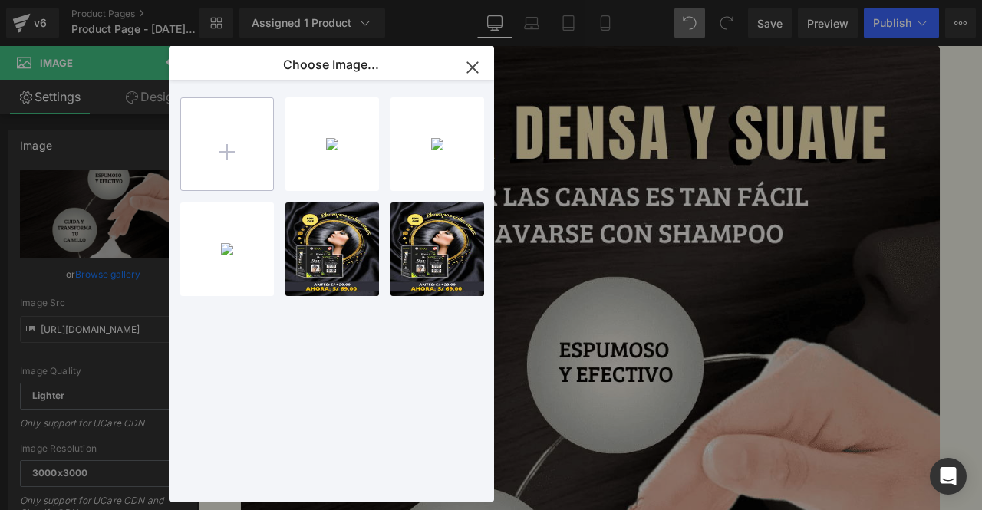
click at [245, 162] on input "file" at bounding box center [227, 144] width 92 height 92
type input "C:\fakepath\¿POR QUÉ EL SHAMPOO ANTICANAS ES EL MEJOR (6).png"
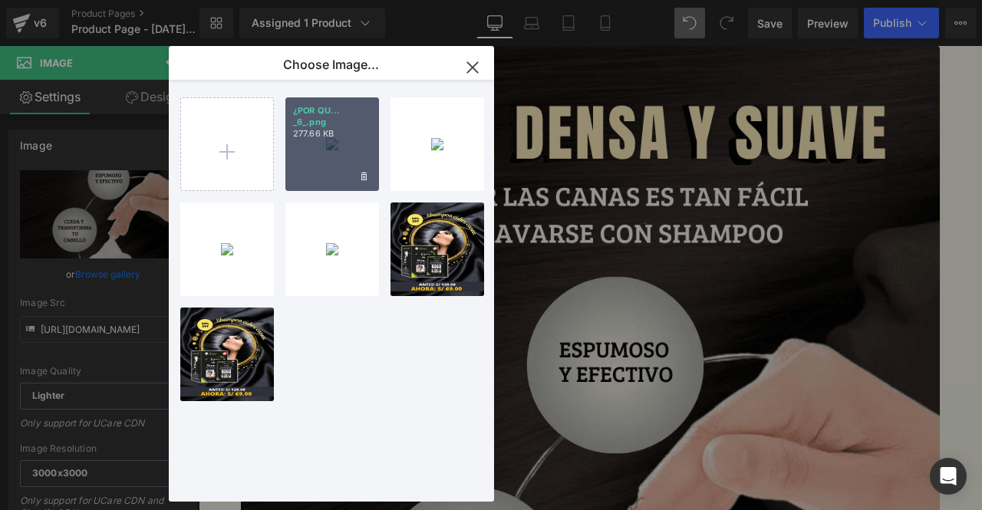
click at [347, 158] on div "¿POR QU... _6_.png 277.66 KB" at bounding box center [332, 144] width 94 height 94
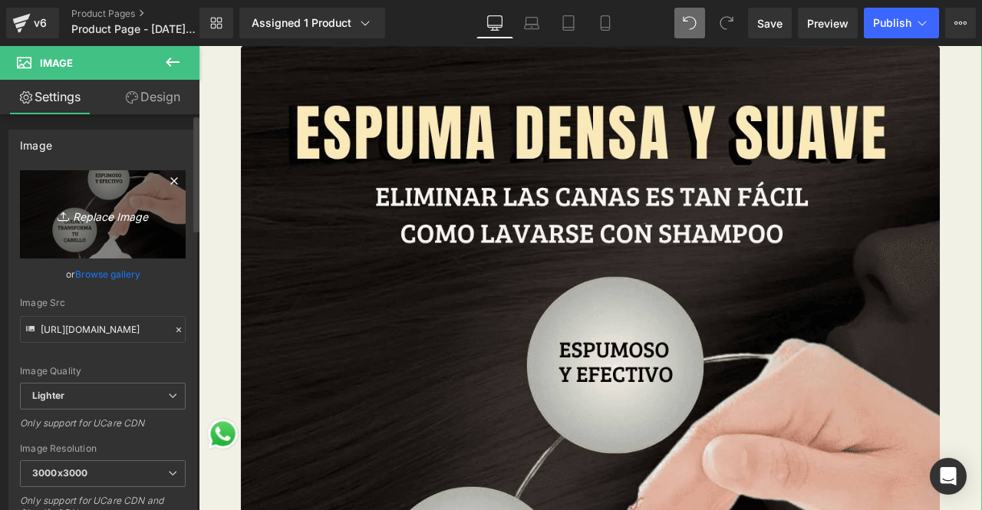
click at [135, 230] on link "Replace Image" at bounding box center [103, 214] width 166 height 88
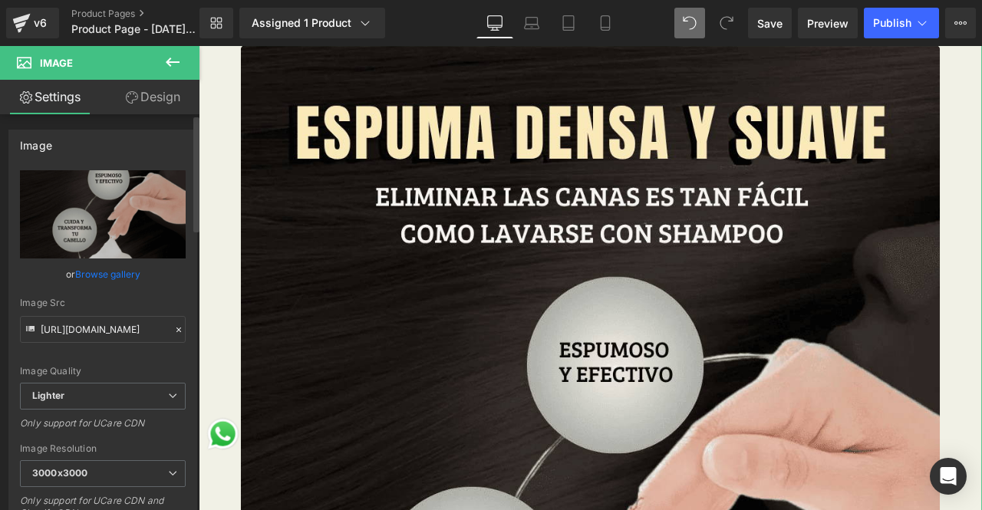
click at [121, 275] on link "Browse gallery" at bounding box center [107, 274] width 65 height 27
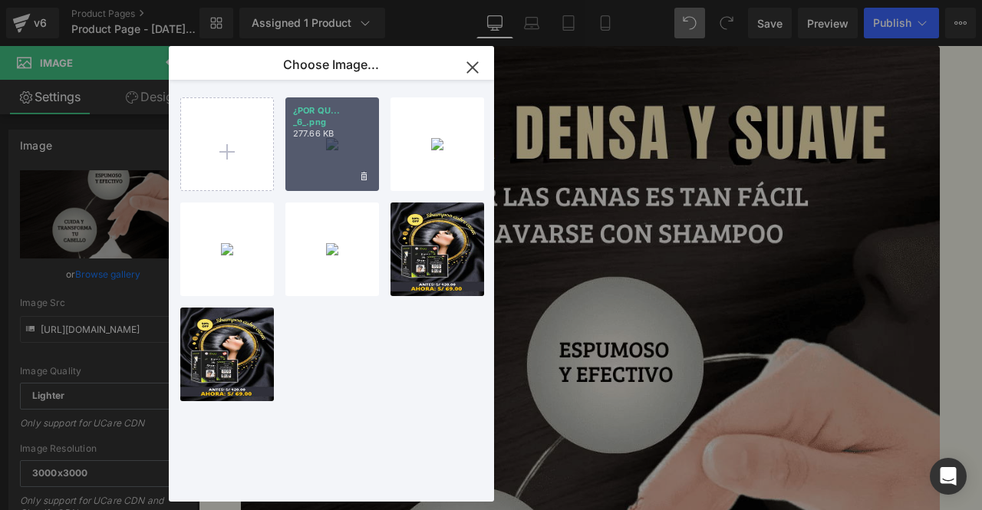
click at [349, 165] on div "¿POR QU... _6_.png 277.66 KB" at bounding box center [332, 144] width 94 height 94
type input "[URL][DOMAIN_NAME]"
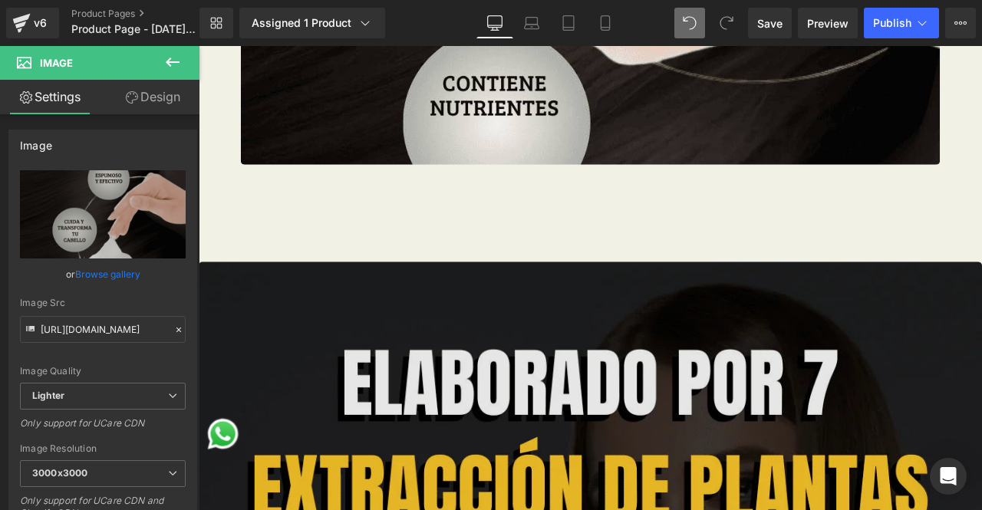
scroll to position [7285, 0]
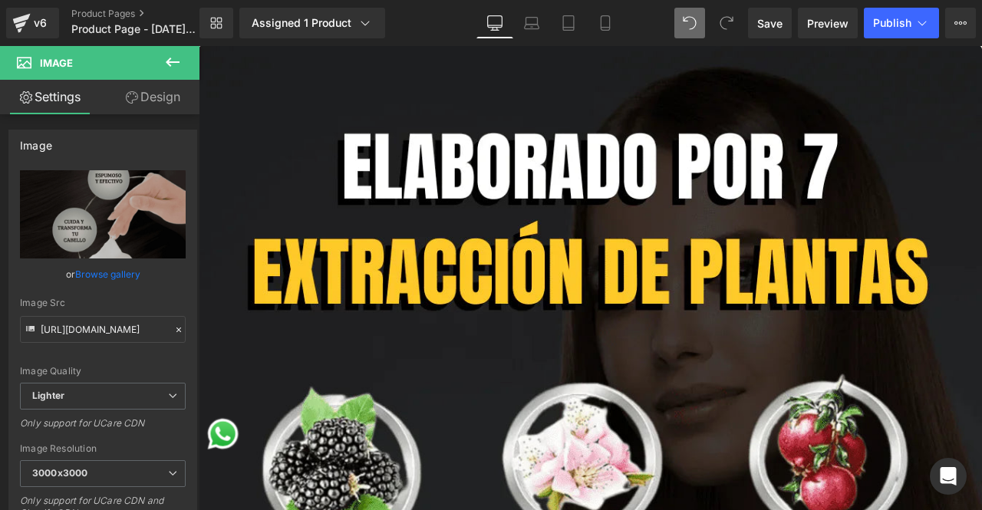
click at [894, 4] on div "Library Assigned 1 Product Product Preview SHAMPOO ANTI CANAS X 10 SACHETS - EN…" at bounding box center [590, 23] width 782 height 46
click at [887, 15] on button "Publish" at bounding box center [901, 23] width 75 height 31
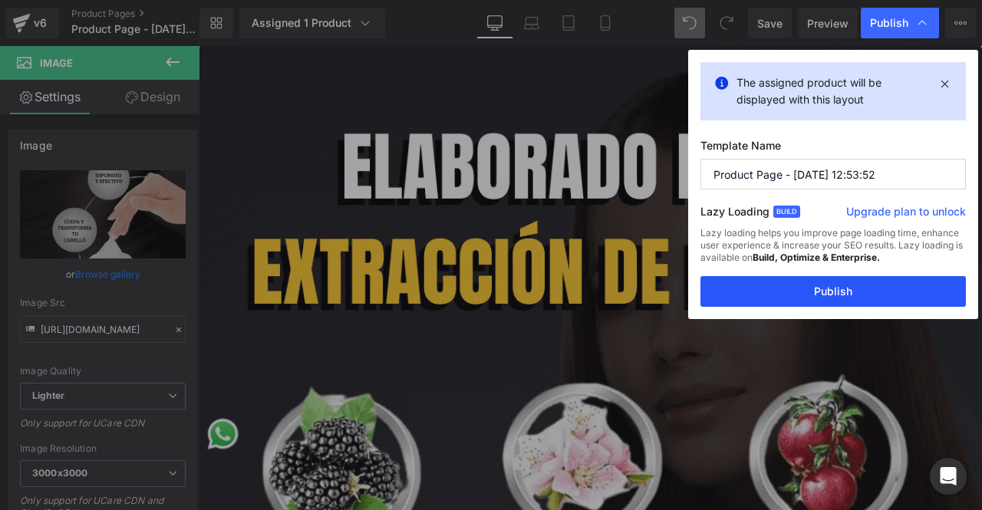
drag, startPoint x: 852, startPoint y: 289, endPoint x: 776, endPoint y: 288, distance: 75.9
click at [854, 289] on button "Publish" at bounding box center [832, 291] width 265 height 31
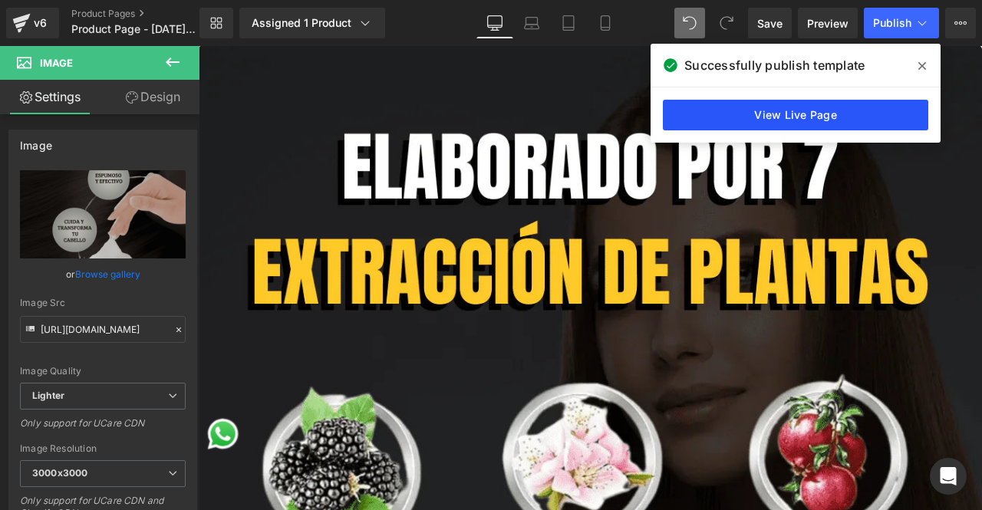
click at [902, 118] on link "View Live Page" at bounding box center [795, 115] width 265 height 31
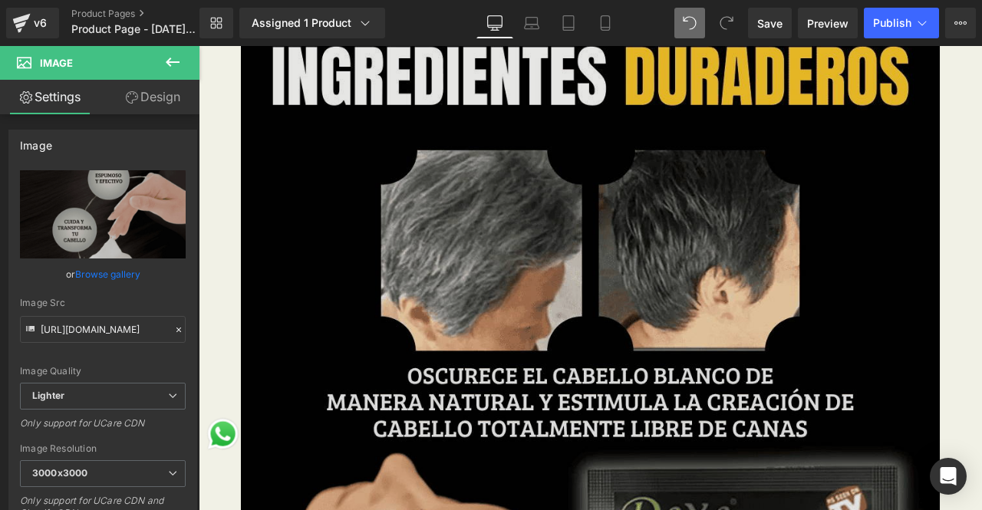
scroll to position [5061, 0]
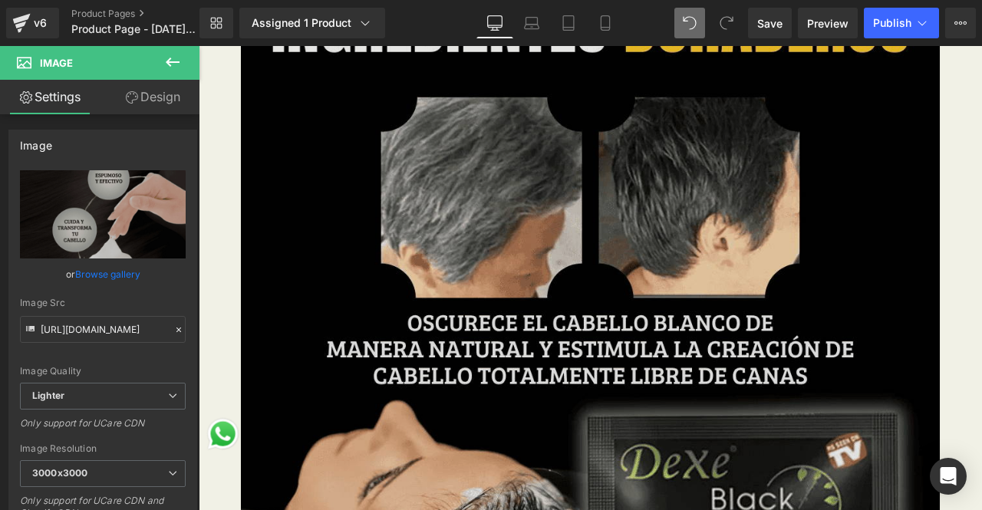
click at [561, 396] on img at bounding box center [662, 486] width 828 height 1112
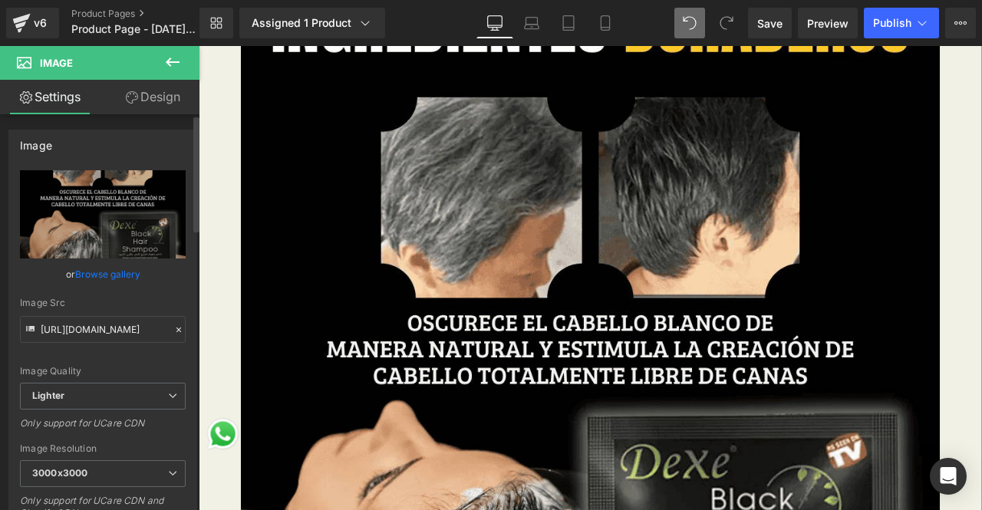
click at [115, 278] on link "Browse gallery" at bounding box center [107, 274] width 65 height 27
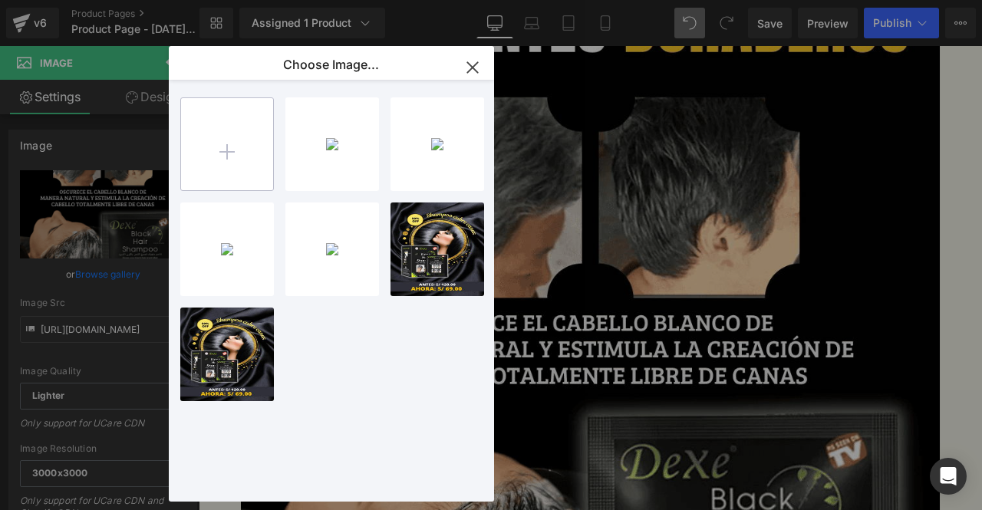
click at [253, 140] on input "file" at bounding box center [227, 144] width 92 height 92
type input "C:\fakepath\¿POR QUÉ EL SHAMPOO ANTICANAS ES EL MEJOR.png"
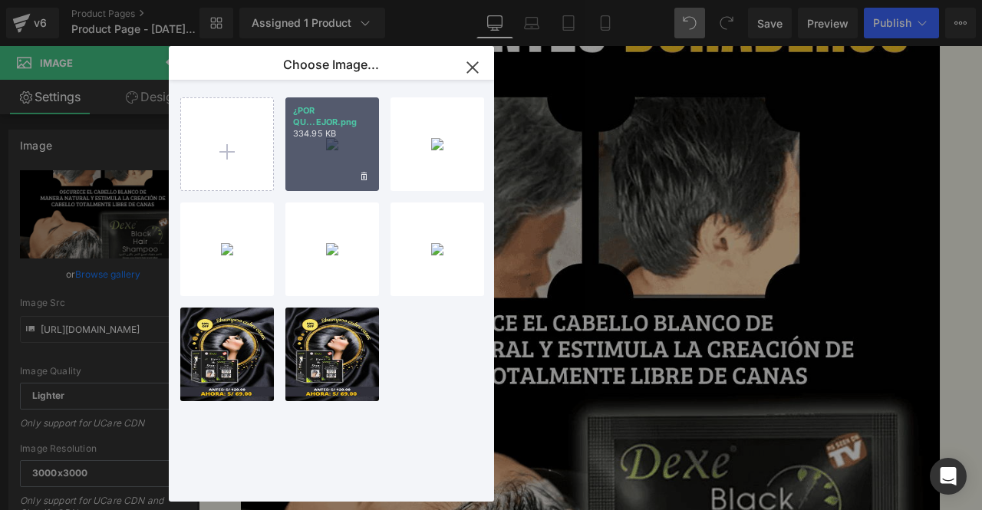
click at [477, 64] on icon "button" at bounding box center [472, 67] width 25 height 25
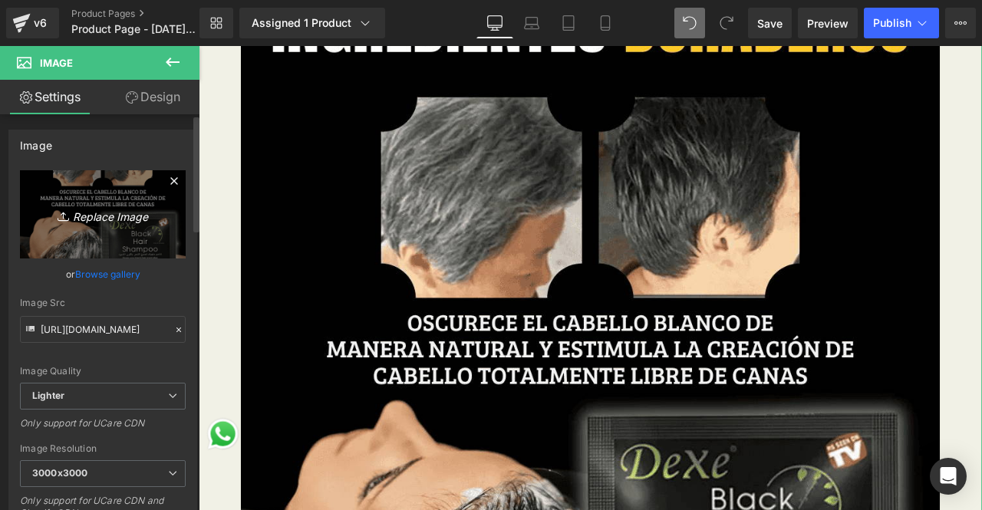
click at [122, 227] on link "Replace Image" at bounding box center [103, 214] width 166 height 88
type input "C:\fakepath\¿POR QUÉ EL SHAMPOO ANTICANAS ES EL MEJOR.png"
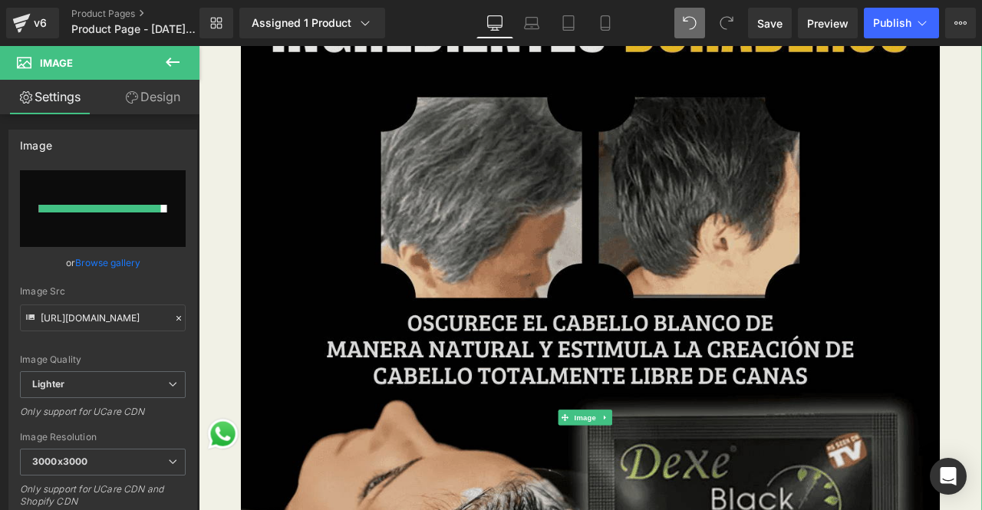
type input "[URL][DOMAIN_NAME]"
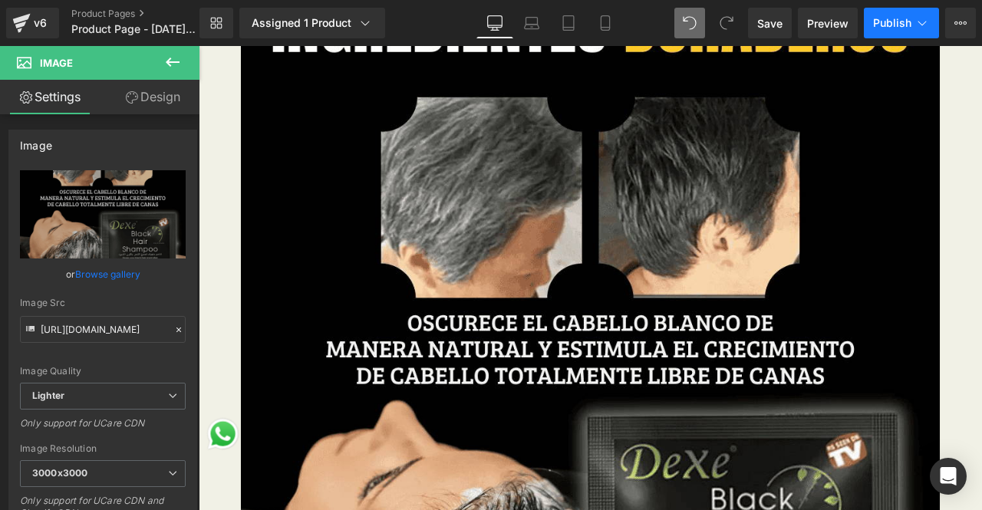
click at [882, 25] on span "Publish" at bounding box center [892, 23] width 38 height 12
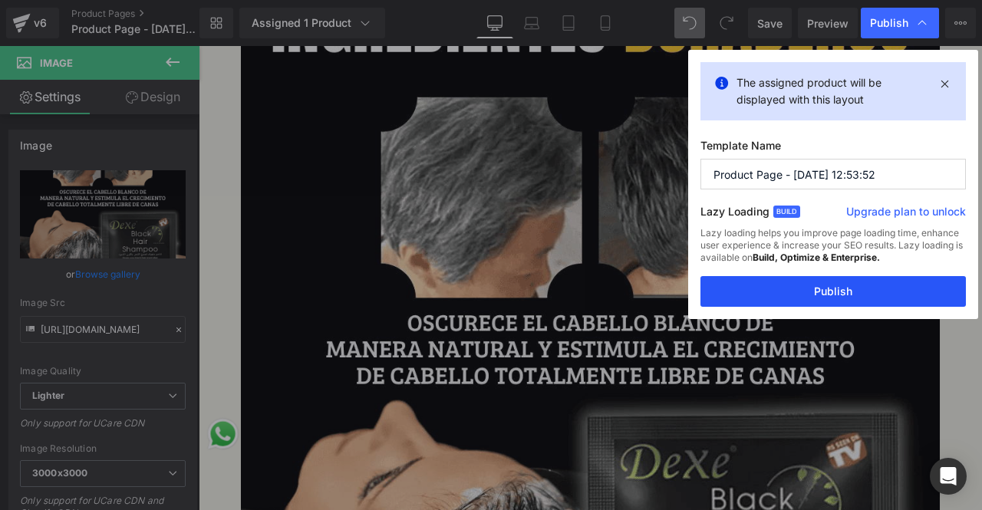
click at [811, 284] on button "Publish" at bounding box center [832, 291] width 265 height 31
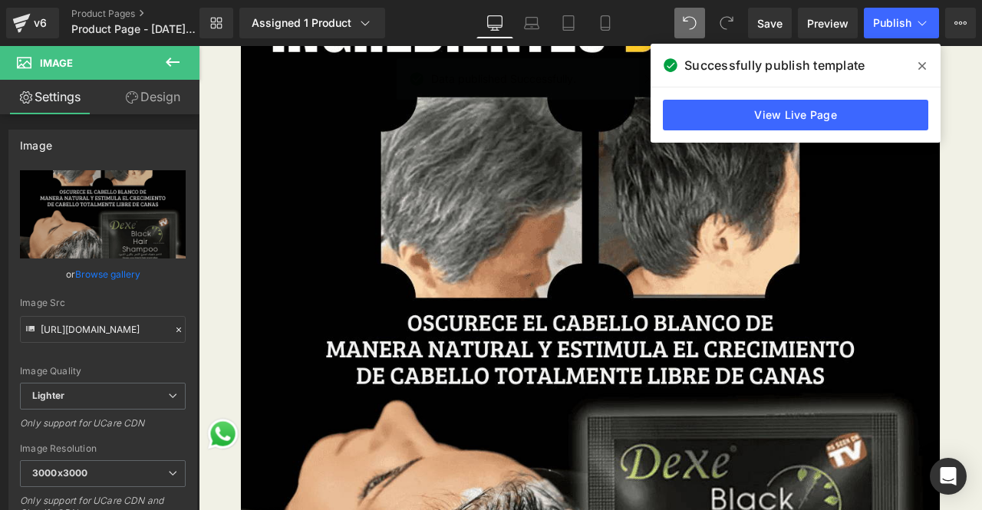
click at [929, 63] on span at bounding box center [922, 66] width 25 height 25
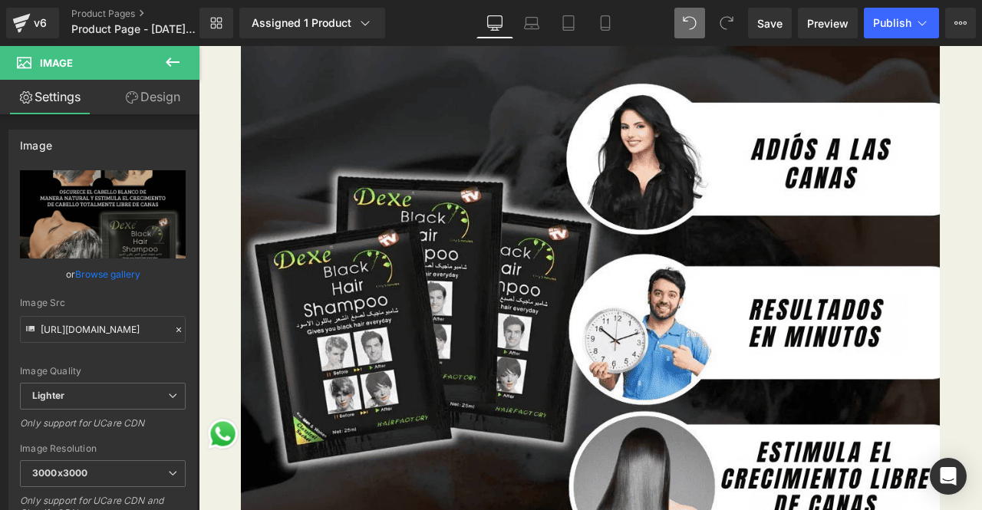
scroll to position [4064, 0]
